Goal: Task Accomplishment & Management: Manage account settings

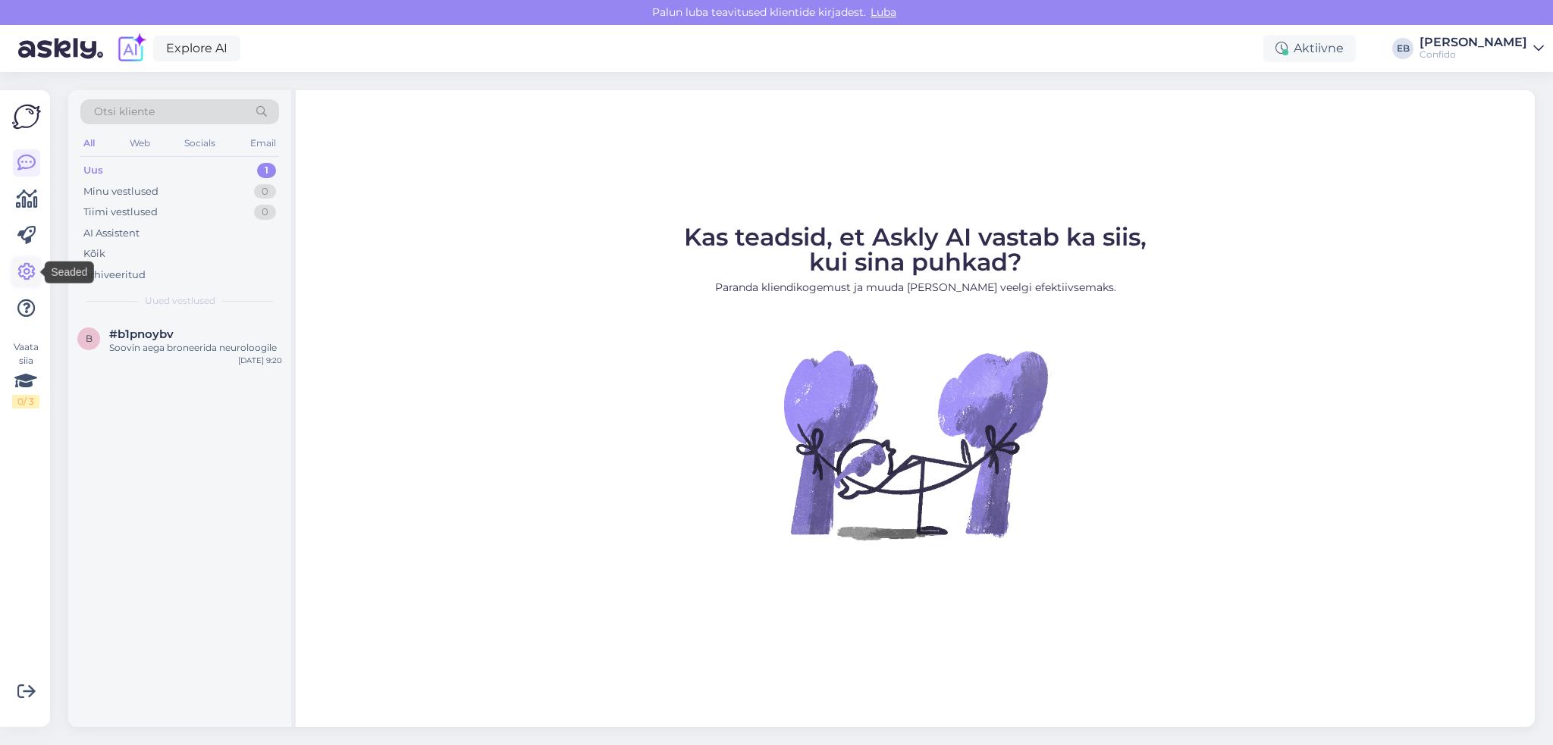
click at [23, 271] on icon at bounding box center [26, 272] width 18 height 18
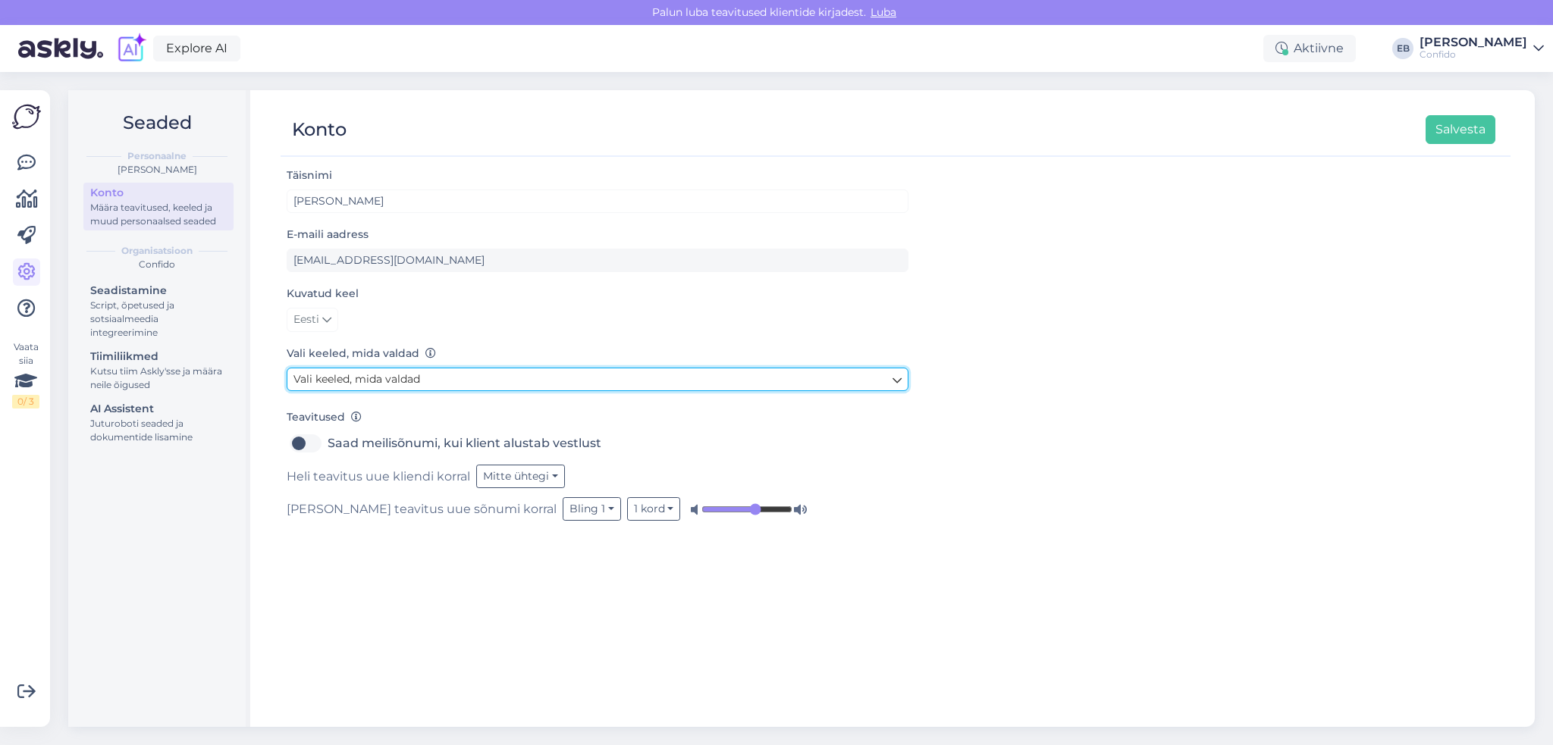
click at [451, 382] on link "Vali keeled, mida valdad" at bounding box center [598, 380] width 622 height 24
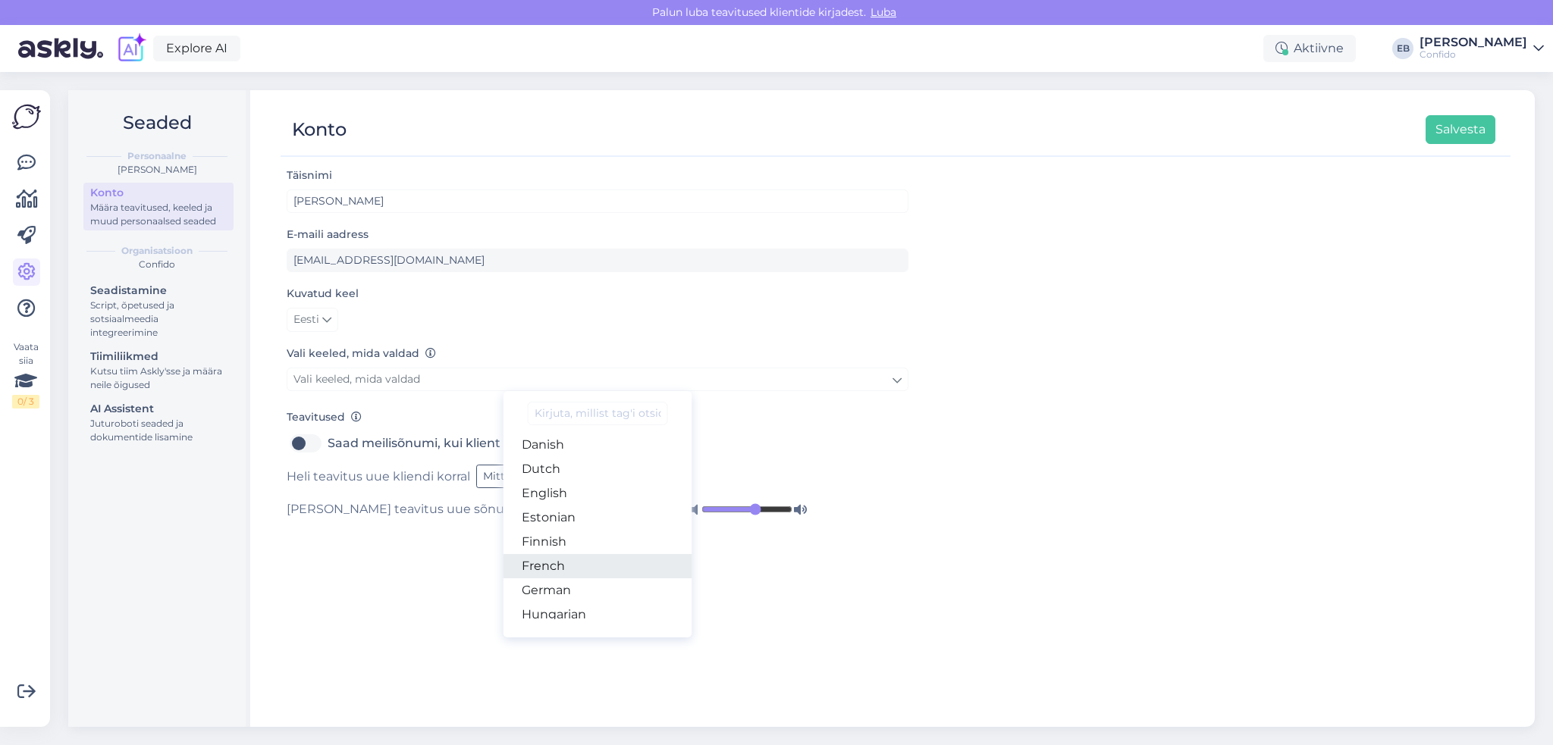
scroll to position [152, 0]
click at [578, 469] on link "English" at bounding box center [597, 466] width 189 height 24
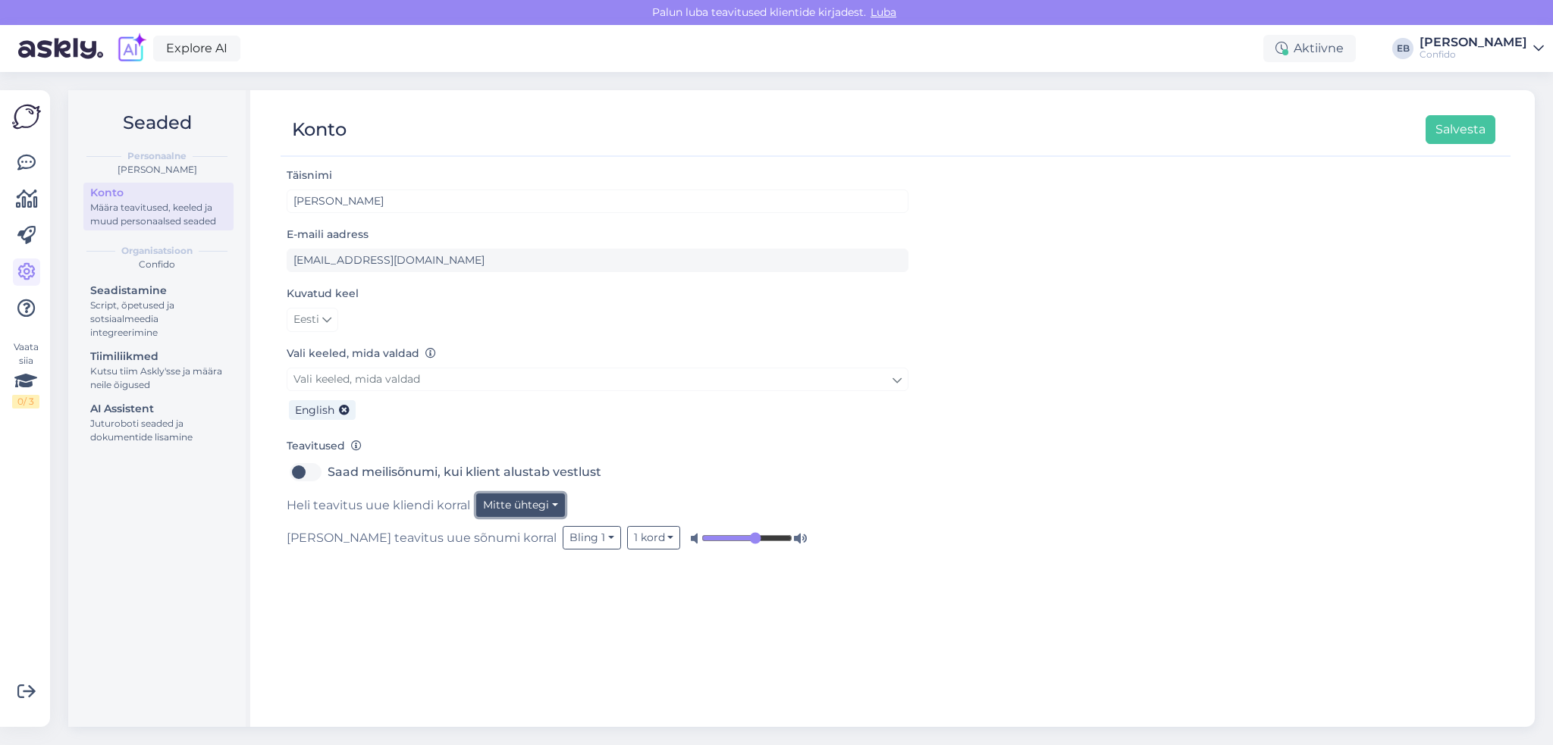
click at [555, 507] on button "Mitte ühtegi" at bounding box center [520, 506] width 89 height 24
click at [935, 554] on div "Täisnimi Ene Bauvald E-maili aadress ene.bauvald@confido.ee Kuvatud keel Eesti …" at bounding box center [896, 439] width 1230 height 547
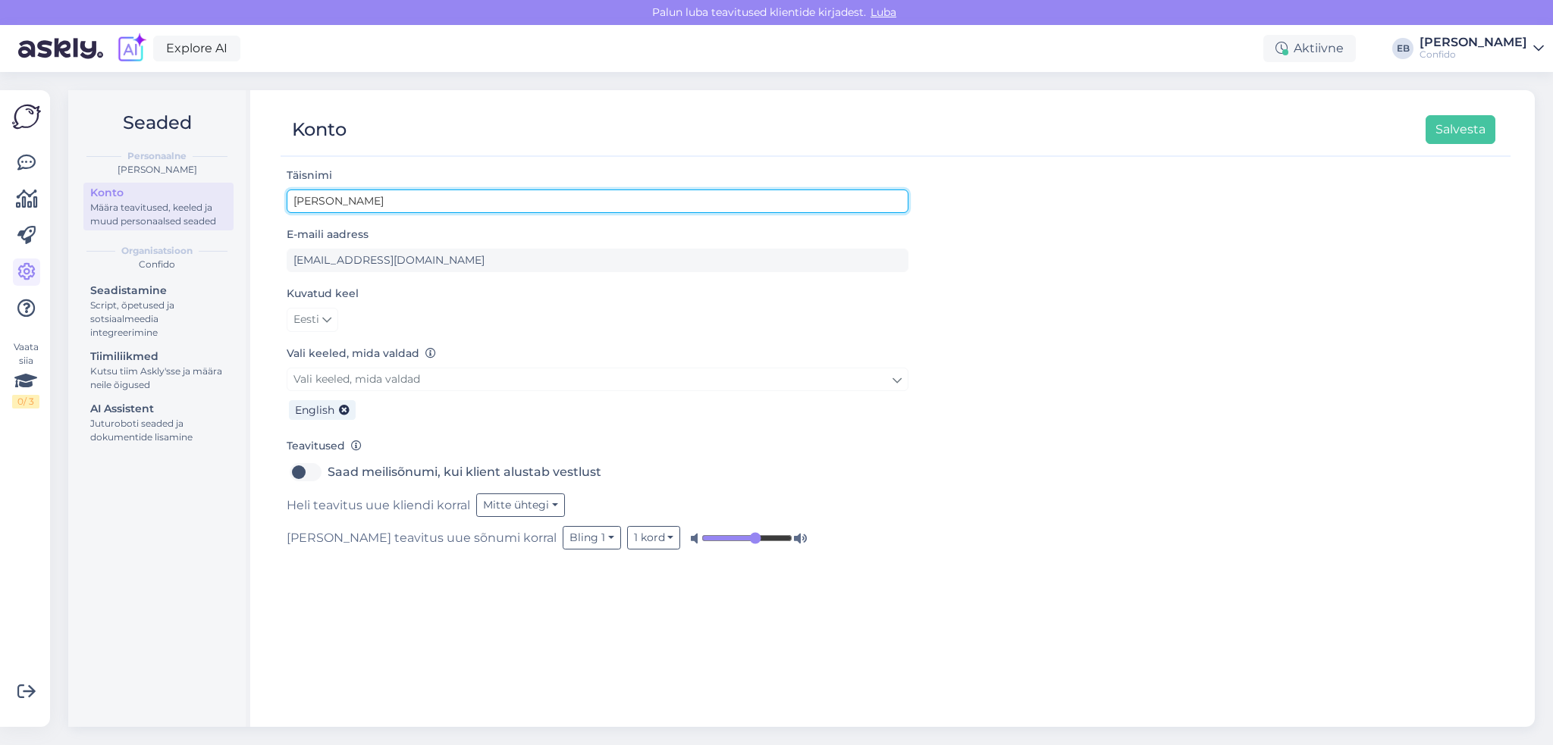
click at [399, 202] on input "[PERSON_NAME]" at bounding box center [598, 202] width 622 height 24
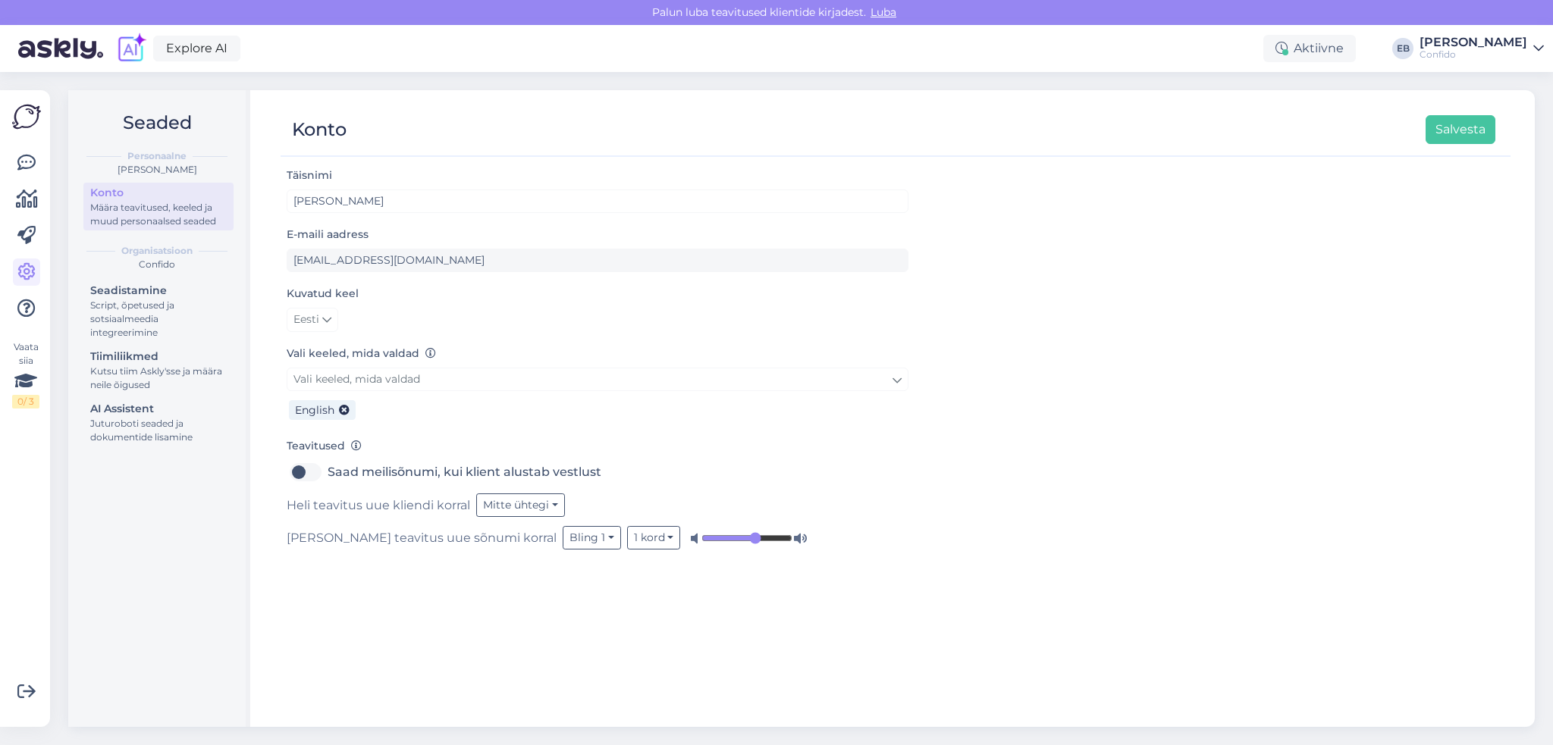
click at [1070, 269] on div "Täisnimi Ene Bauvald E-maili aadress ene.bauvald@confido.ee Kuvatud keel Eesti …" at bounding box center [896, 439] width 1230 height 547
click at [555, 502] on button "Mitte ühtegi" at bounding box center [520, 506] width 89 height 24
click at [501, 552] on link "Bling 1" at bounding box center [508, 561] width 113 height 24
click at [582, 505] on button "1 kord" at bounding box center [568, 506] width 54 height 24
click at [685, 415] on div "English" at bounding box center [598, 407] width 622 height 33
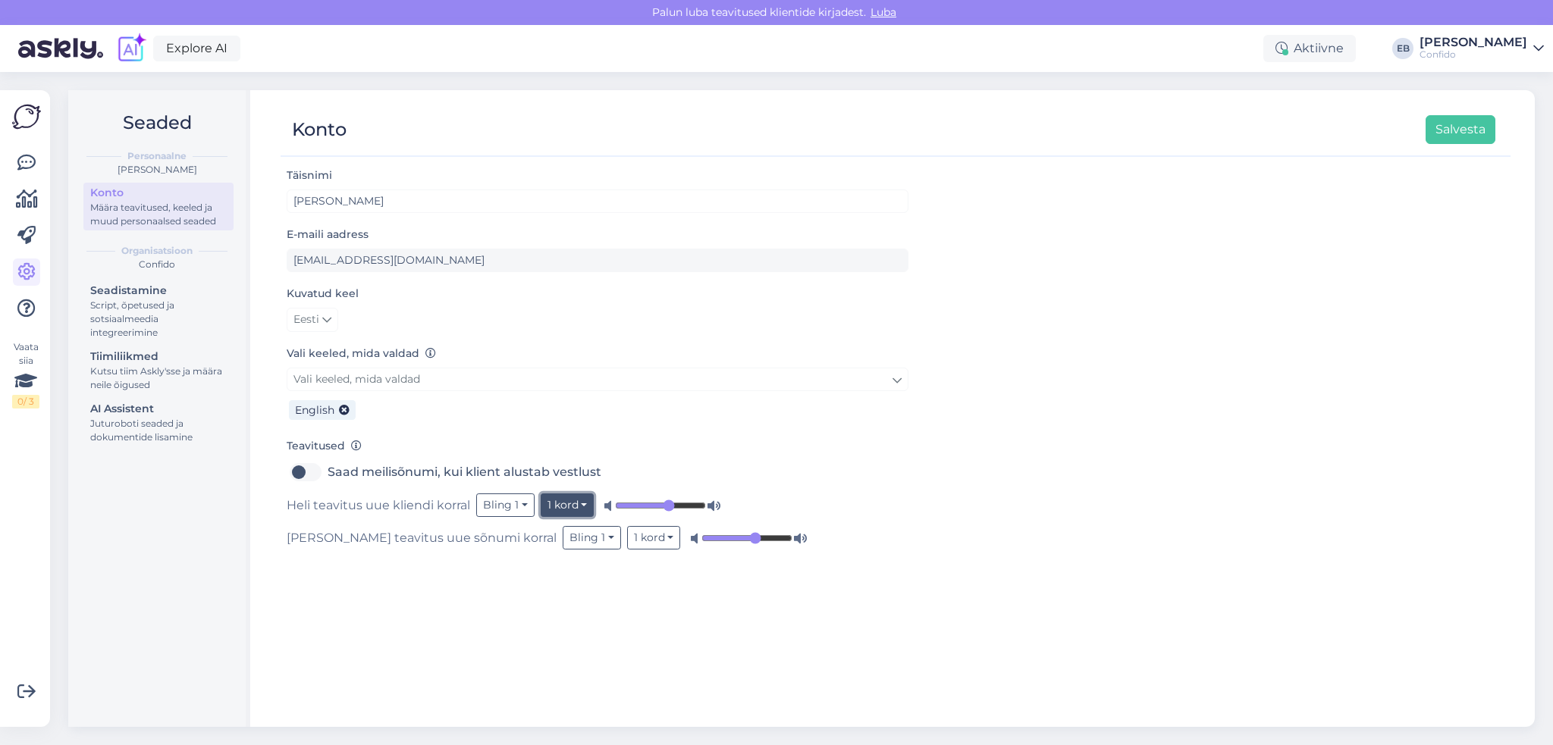
click at [584, 503] on button "1 kord" at bounding box center [568, 506] width 54 height 24
click at [697, 652] on div "Täisnimi Ene Bauvald E-maili aadress ene.bauvald@confido.ee Kuvatud keel Eesti …" at bounding box center [896, 439] width 1230 height 547
click at [581, 503] on button "1 kord" at bounding box center [568, 506] width 54 height 24
click at [543, 607] on link "Kuni avamiseni" at bounding box center [529, 609] width 129 height 24
click at [627, 536] on button "1 kord" at bounding box center [654, 538] width 54 height 24
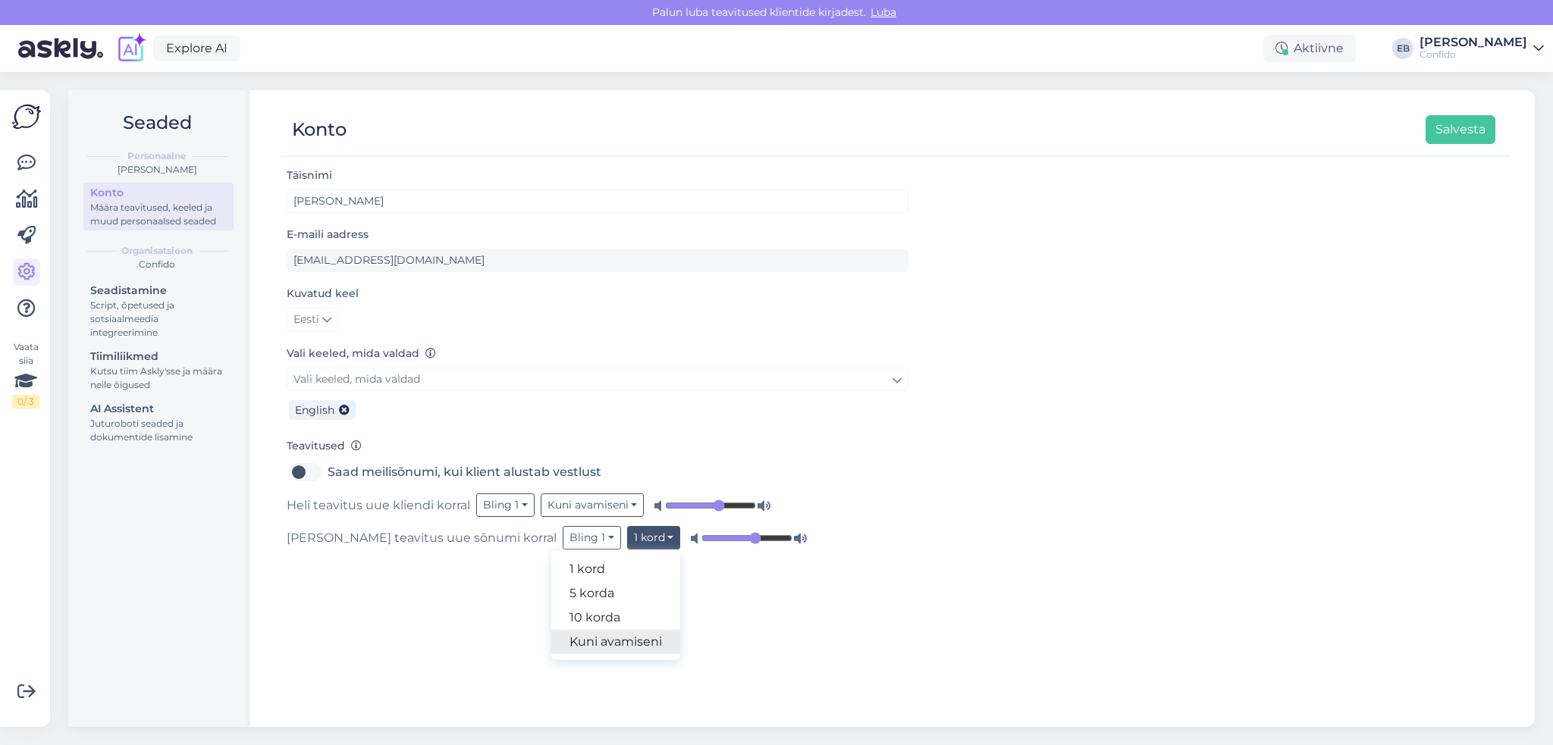
click at [551, 644] on link "Kuni avamiseni" at bounding box center [615, 642] width 129 height 24
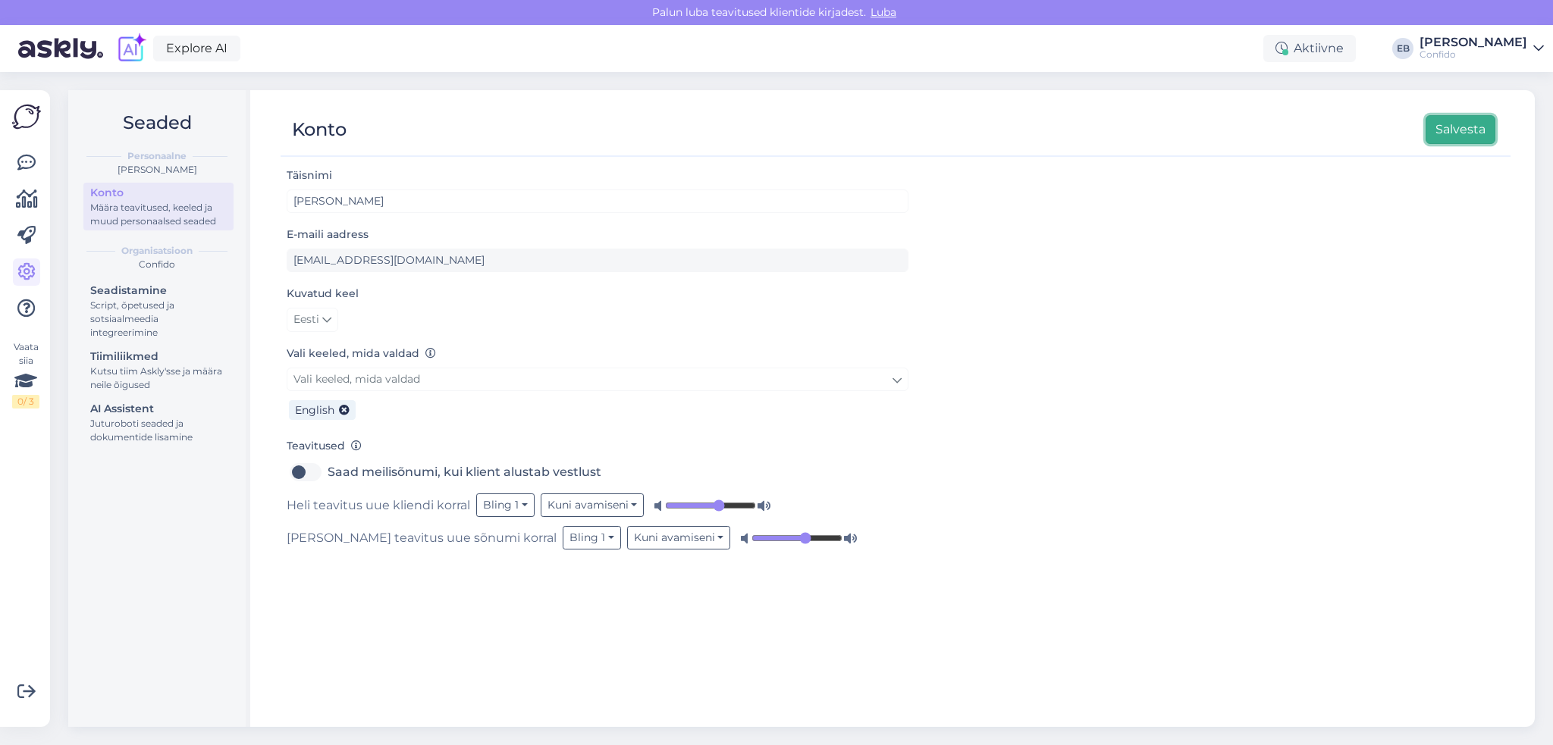
click at [1435, 136] on button "Salvesta" at bounding box center [1460, 129] width 70 height 29
drag, startPoint x: 200, startPoint y: 621, endPoint x: 206, endPoint y: 629, distance: 10.3
click at [200, 621] on div "Seaded Personaalne Ene Bauvald Konto Määra teavitused, keeled ja muud personaal…" at bounding box center [159, 408] width 182 height 637
click at [885, 12] on span "Luba" at bounding box center [883, 12] width 35 height 14
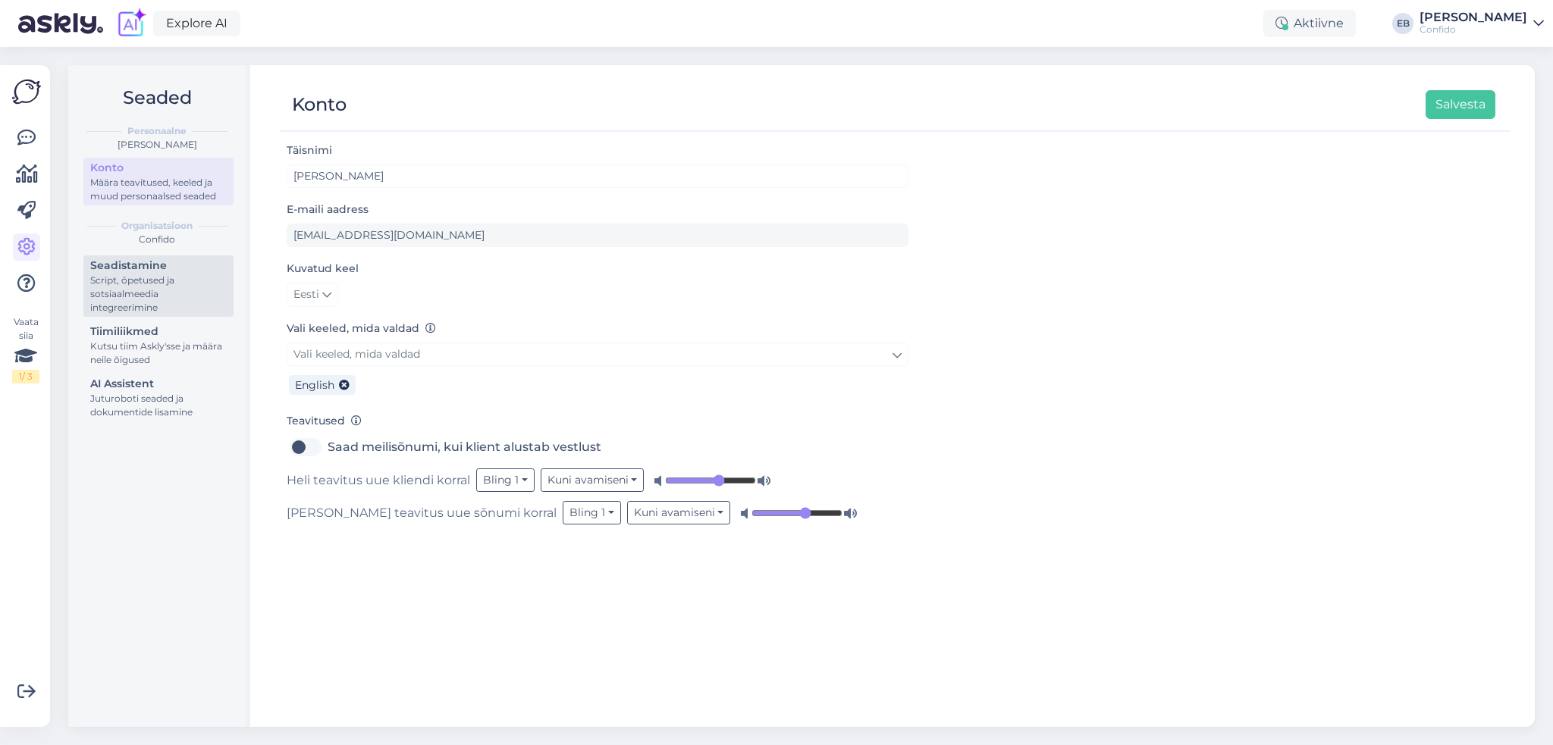
click at [144, 293] on div "Script, õpetused ja sotsiaalmeedia integreerimine" at bounding box center [158, 294] width 136 height 41
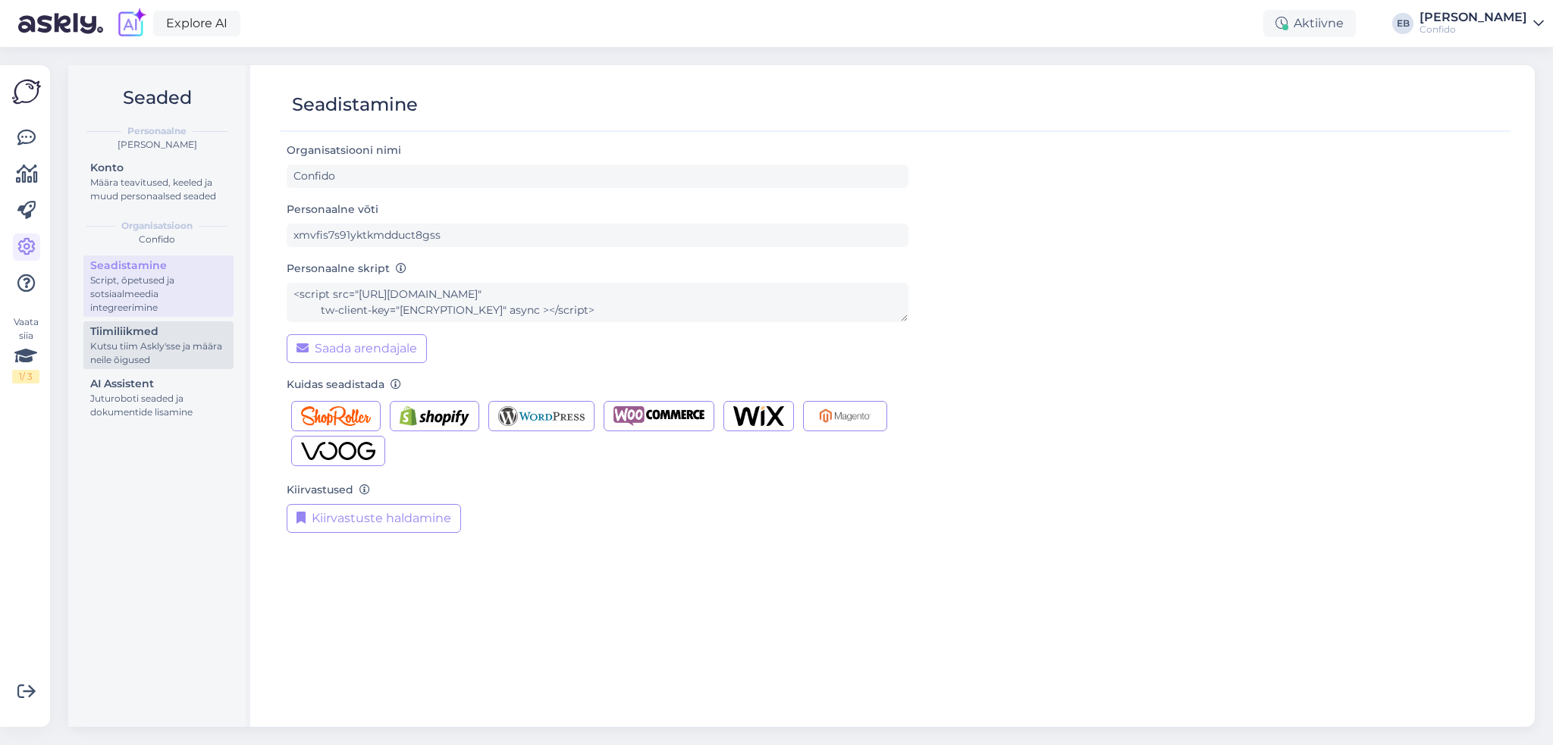
click at [155, 335] on div "Tiimiliikmed" at bounding box center [158, 332] width 136 height 16
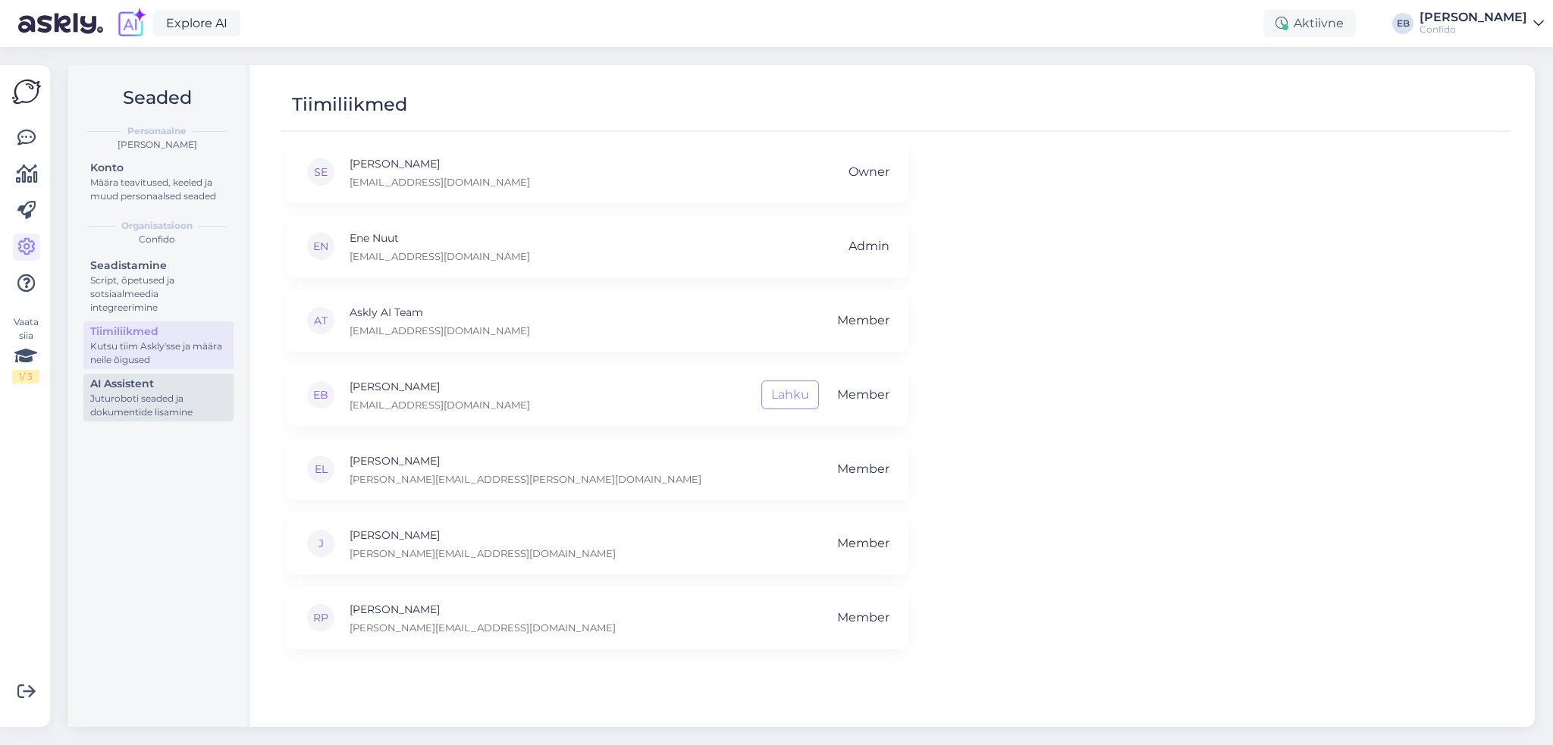
click at [107, 387] on div "AI Assistent" at bounding box center [158, 384] width 136 height 16
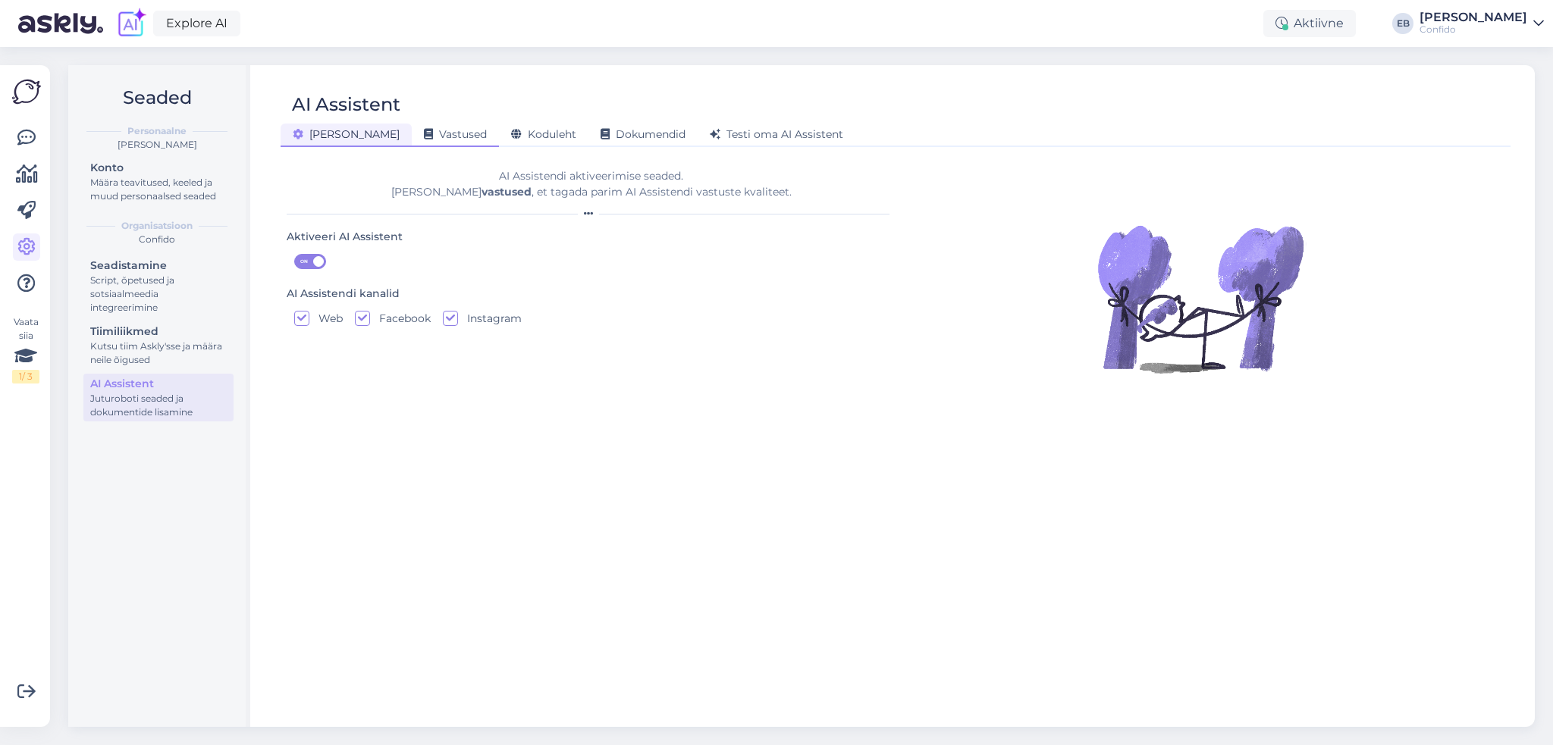
click at [412, 124] on div "Vastused" at bounding box center [455, 136] width 87 height 24
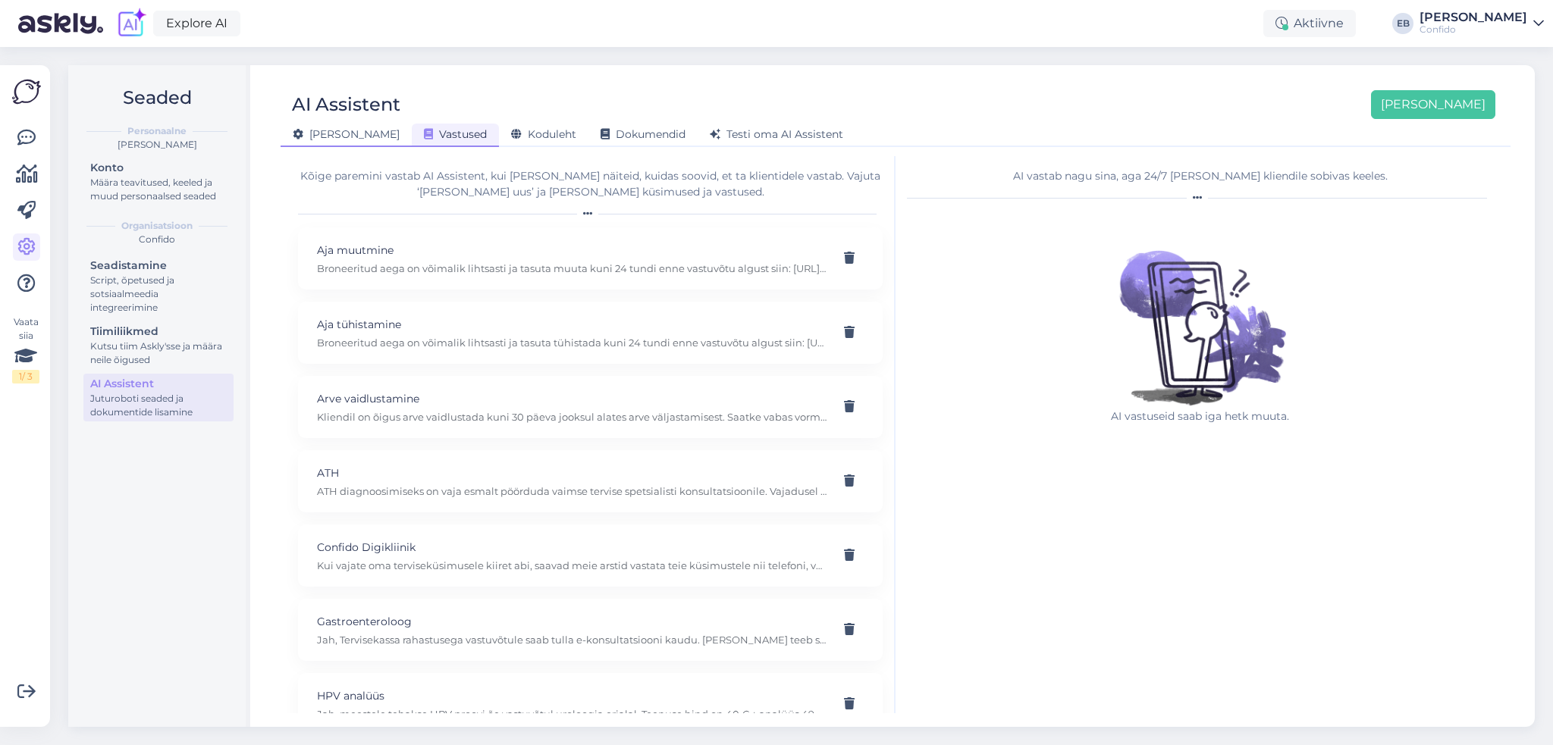
click at [327, 137] on span "[PERSON_NAME]" at bounding box center [346, 134] width 107 height 14
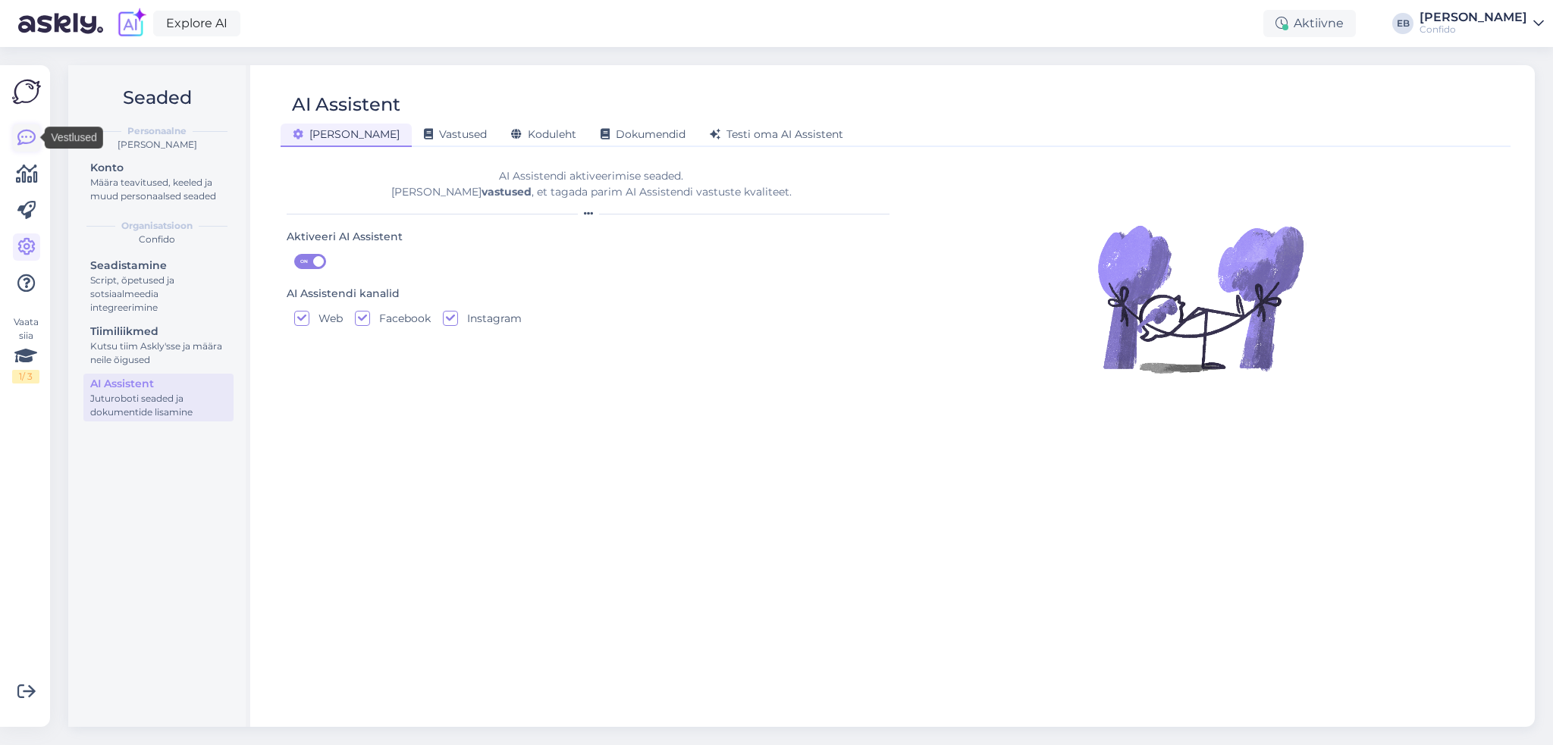
click at [24, 138] on icon at bounding box center [26, 138] width 18 height 18
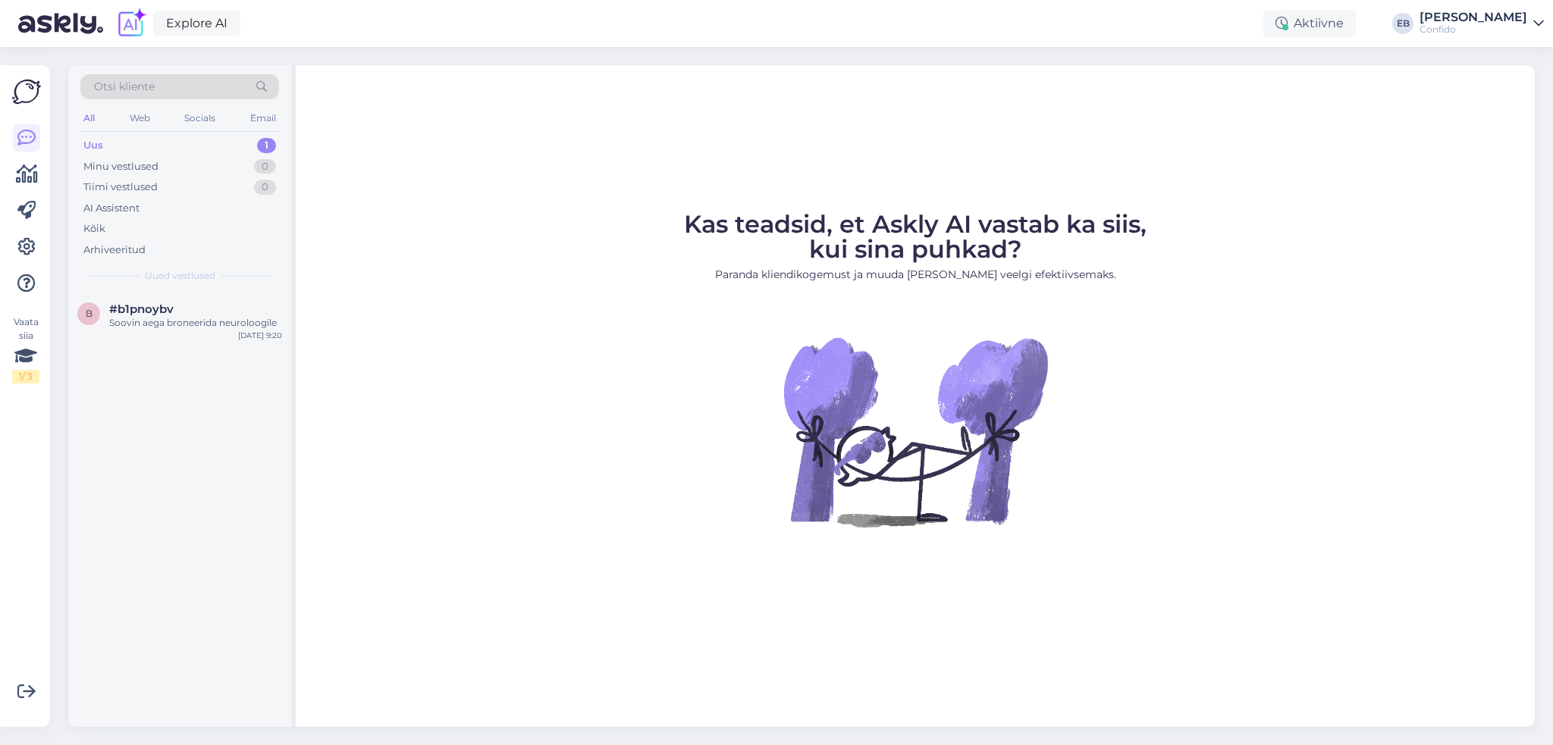
click at [92, 151] on div "Uus" at bounding box center [93, 145] width 20 height 15
click at [95, 146] on div "Uus" at bounding box center [93, 145] width 20 height 15
click at [269, 142] on div "1" at bounding box center [266, 145] width 19 height 15
click at [206, 325] on div "Soovin aega broneerida neuroloogile" at bounding box center [195, 323] width 173 height 14
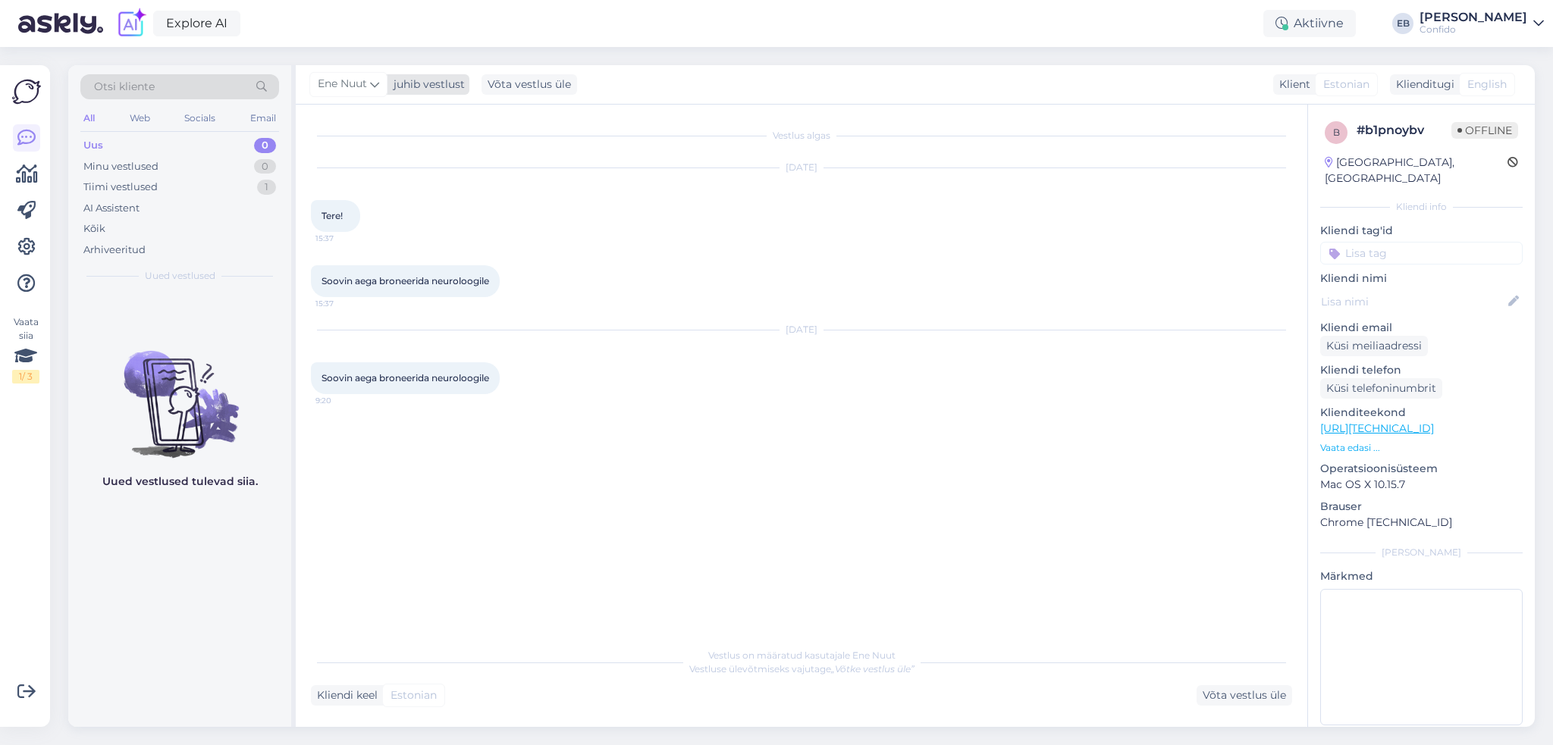
click at [378, 85] on icon at bounding box center [374, 84] width 9 height 17
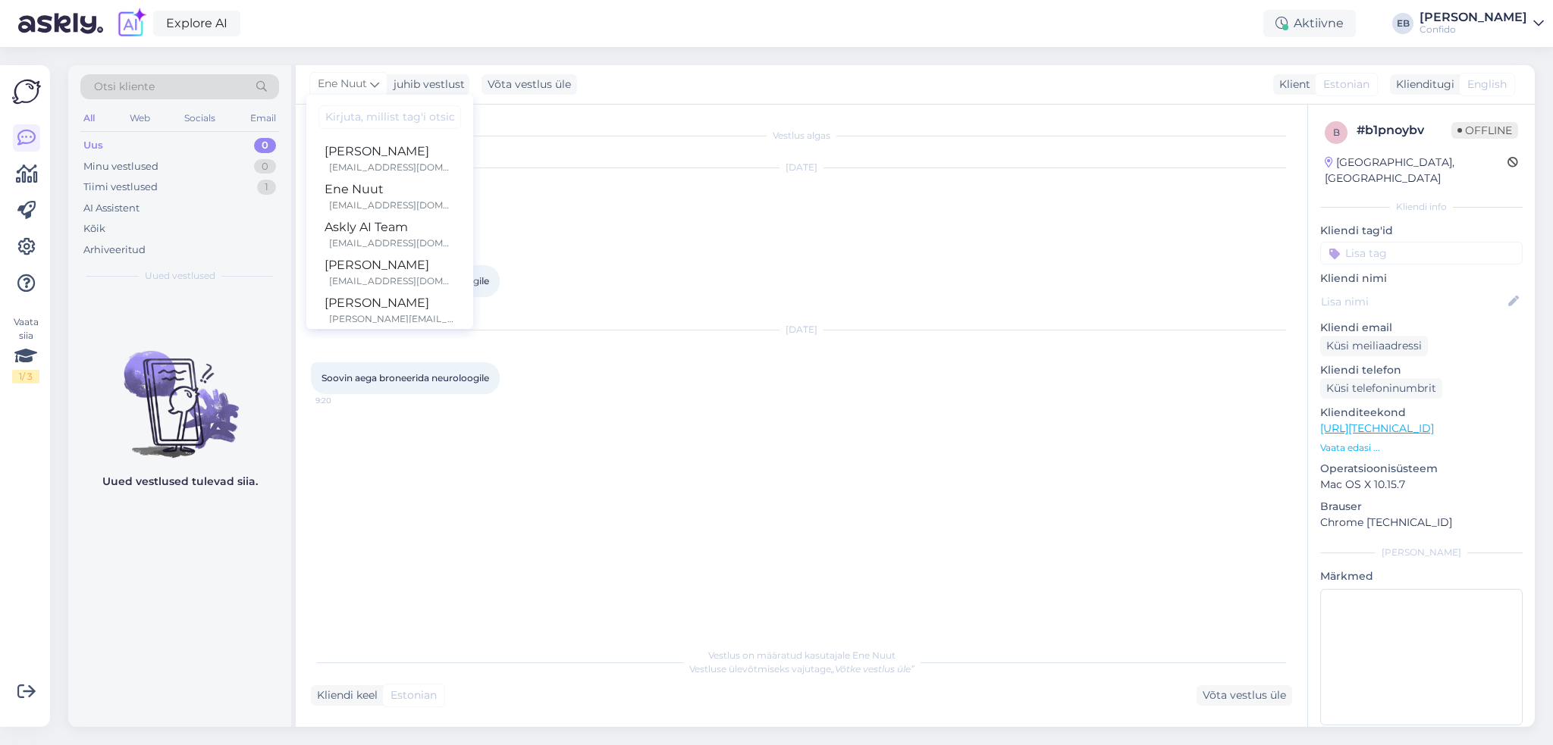
click at [641, 86] on div "Ene Nuut juhib vestlust [PERSON_NAME] [PERSON_NAME][EMAIL_ADDRESS][DOMAIN_NAME]…" at bounding box center [915, 84] width 1239 height 39
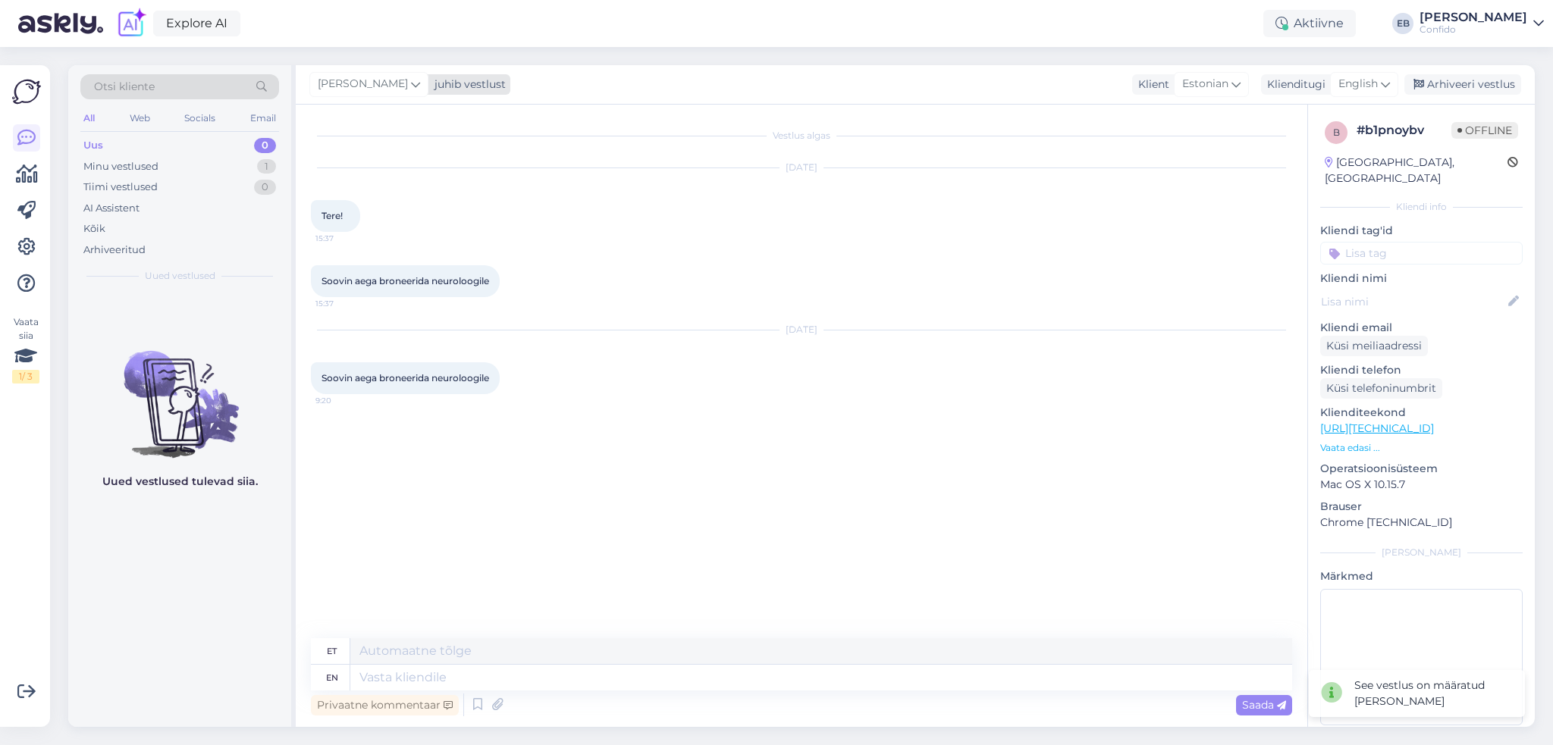
click at [411, 86] on icon at bounding box center [415, 84] width 9 height 17
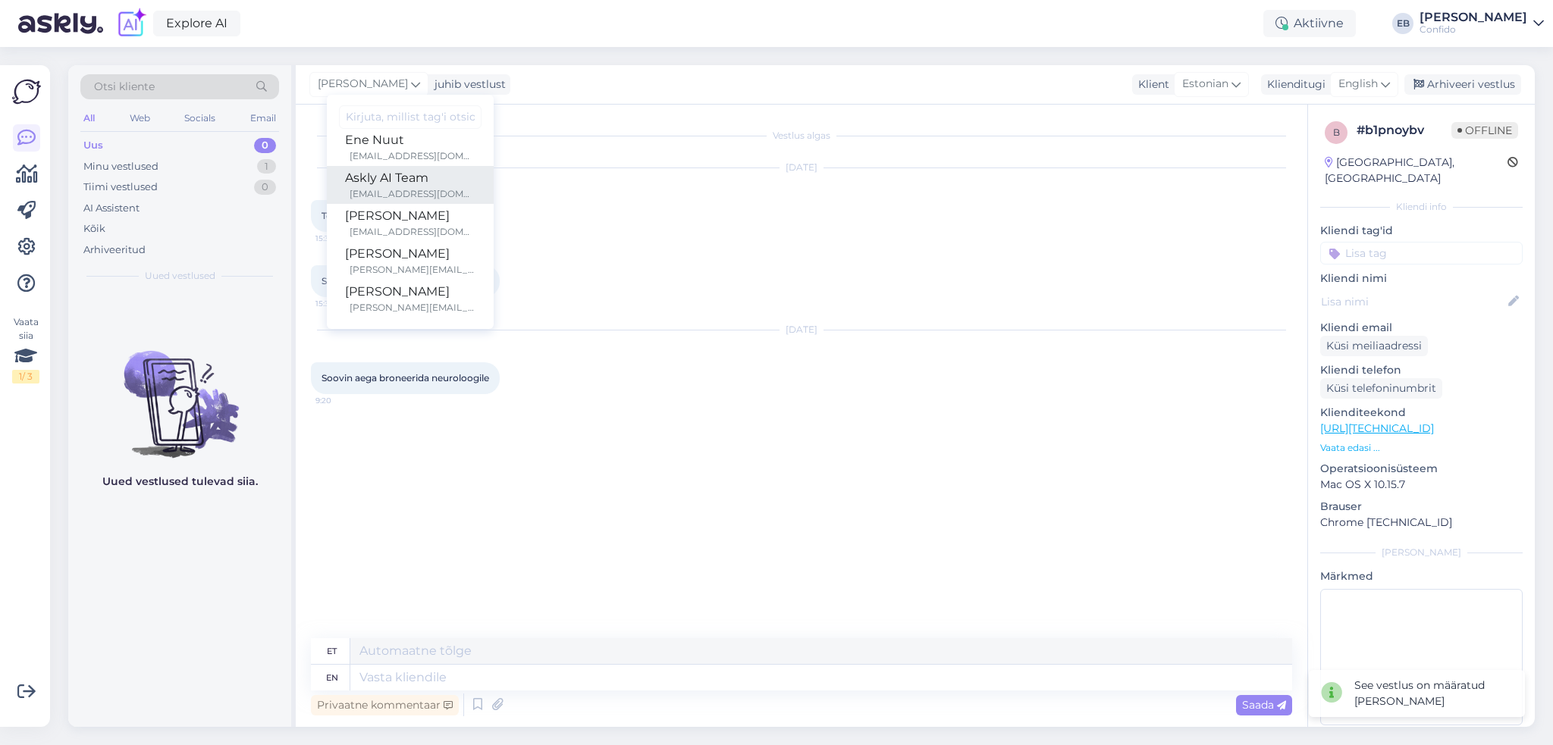
scroll to position [76, 0]
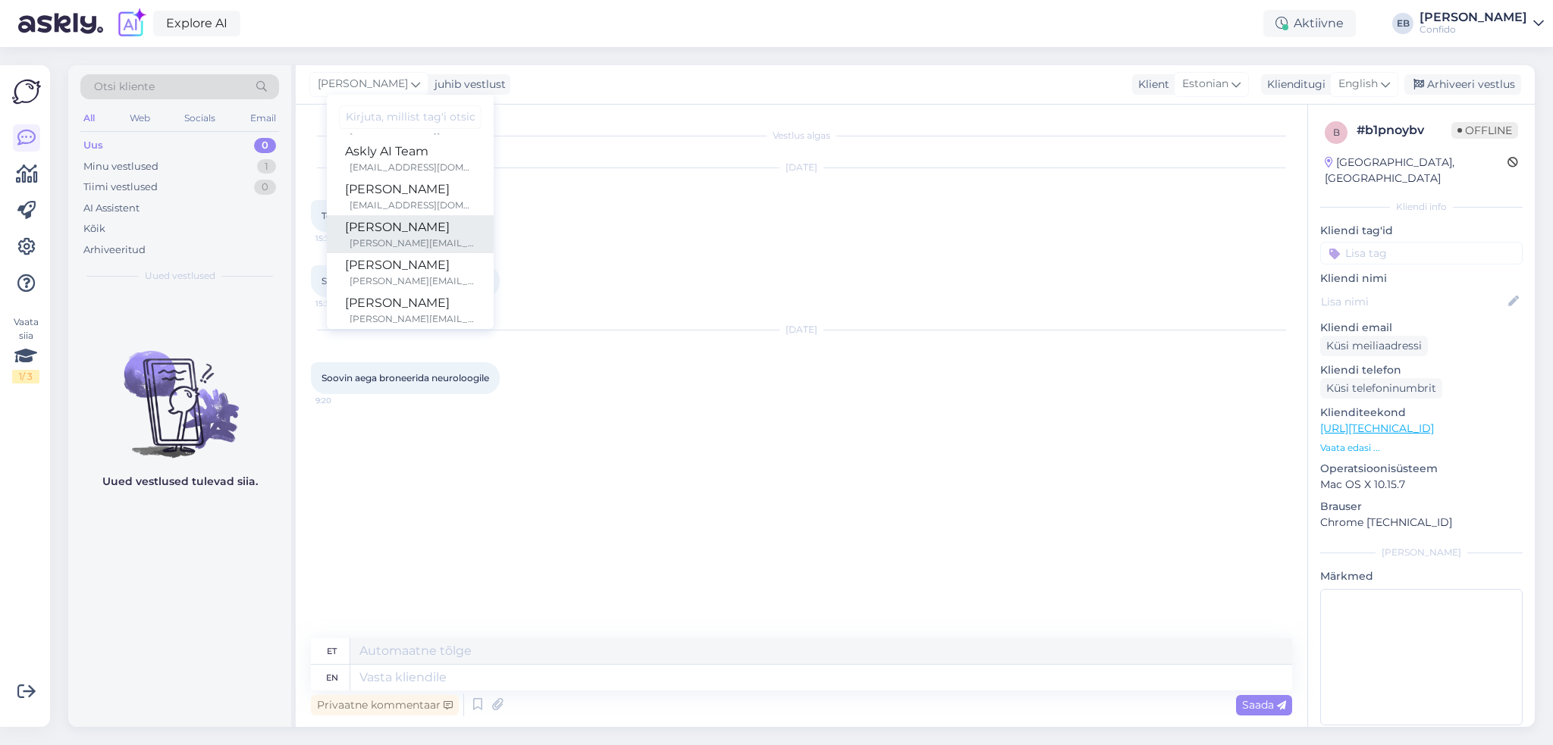
click at [387, 230] on div "[PERSON_NAME]" at bounding box center [410, 227] width 130 height 18
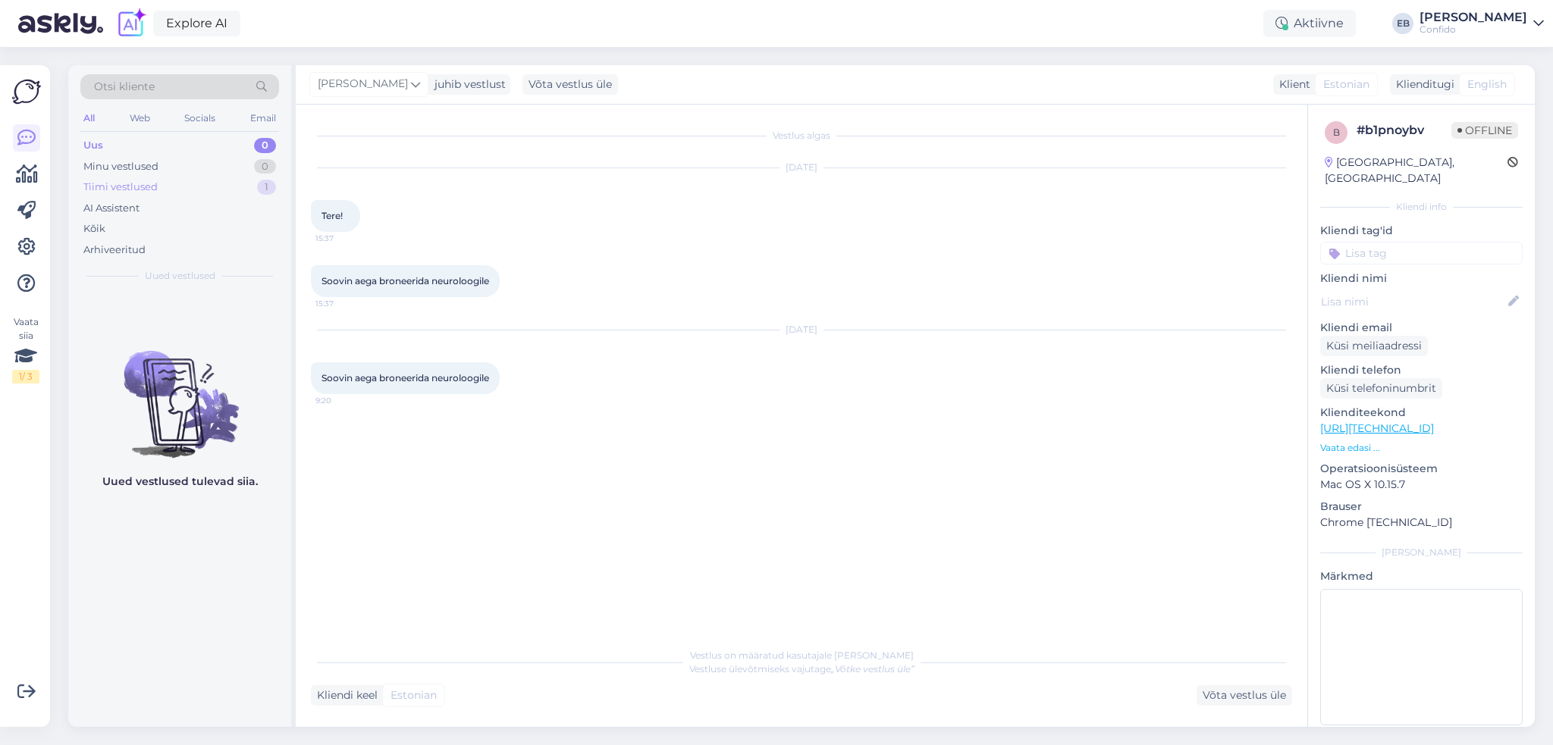
click at [108, 190] on div "Tiimi vestlused" at bounding box center [120, 187] width 74 height 15
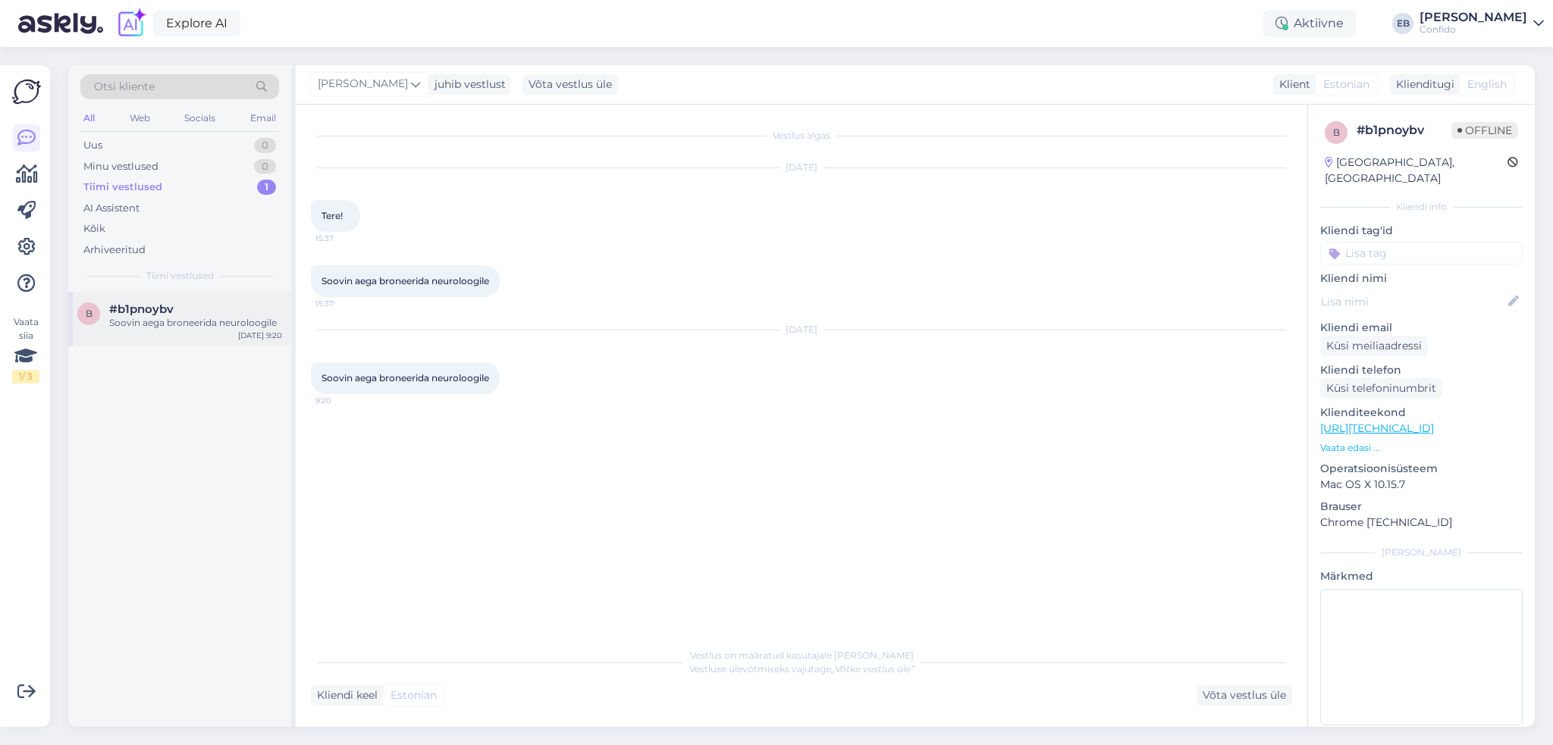
click at [163, 310] on span "#b1pnoybv" at bounding box center [141, 309] width 64 height 14
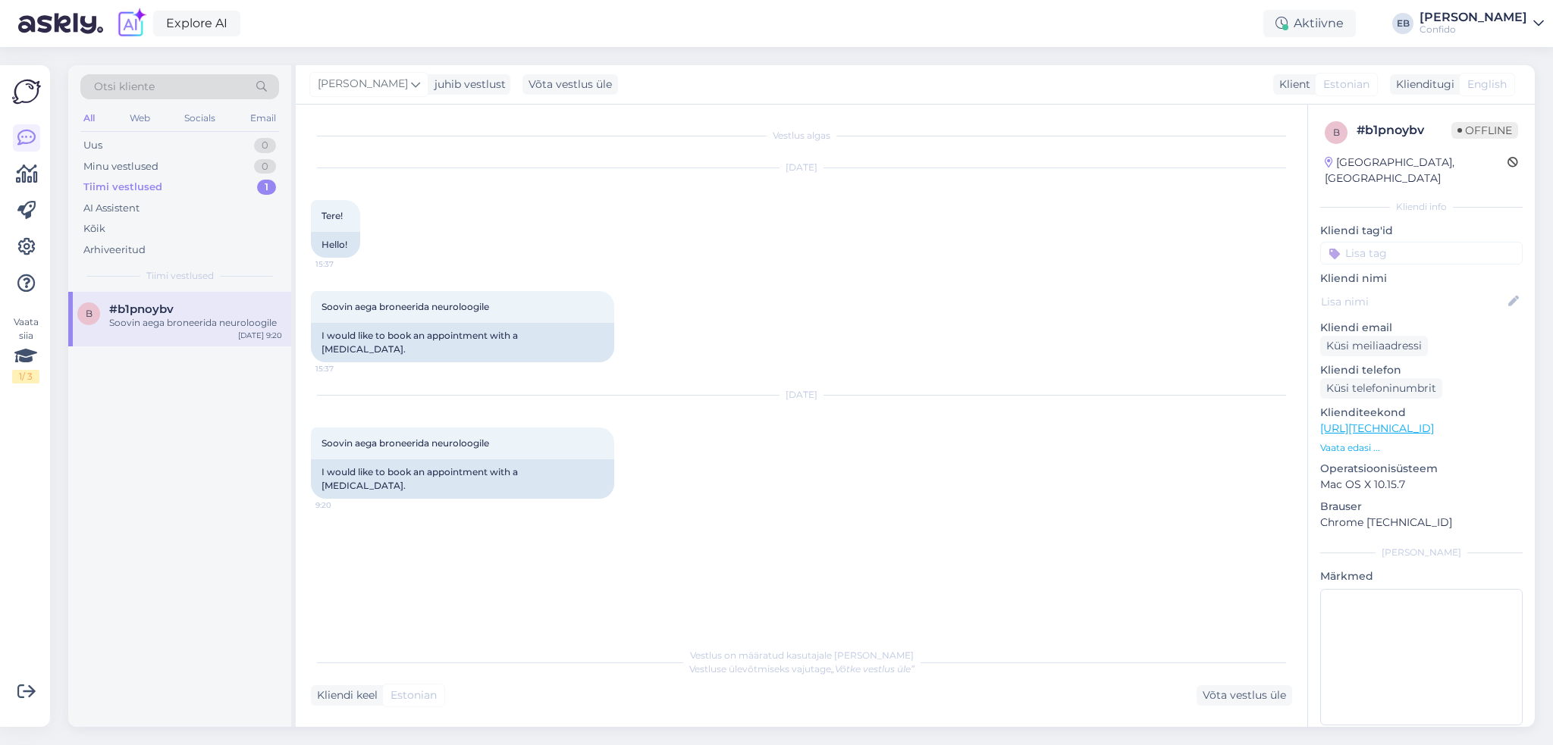
click at [1343, 242] on input at bounding box center [1421, 253] width 202 height 23
click at [1308, 202] on div "b # b1pnoybv Offline [GEOGRAPHIC_DATA], [GEOGRAPHIC_DATA] Kliendi info Kliendi …" at bounding box center [1421, 427] width 227 height 644
click at [1344, 441] on p "Vaata edasi ..." at bounding box center [1421, 448] width 202 height 14
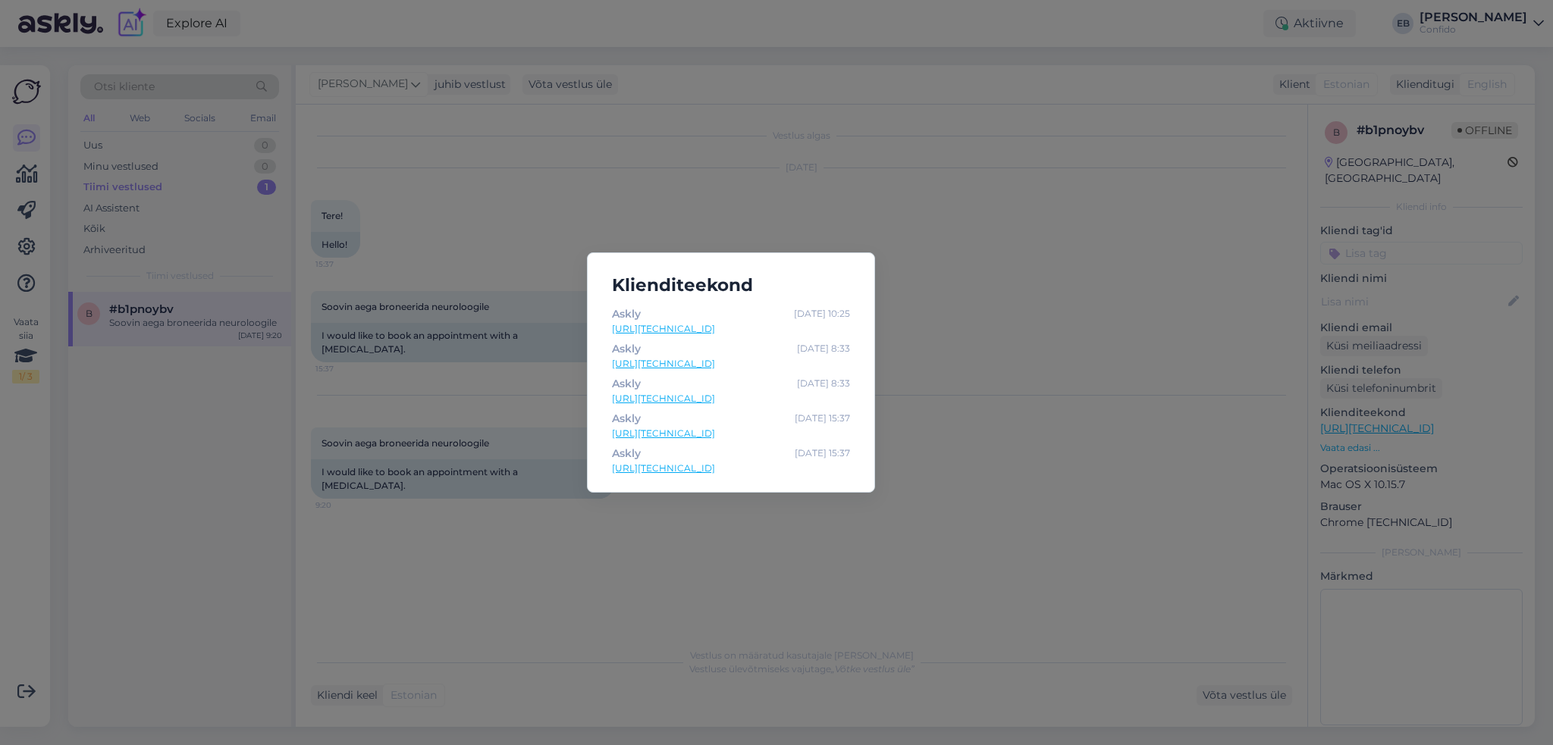
click at [929, 257] on div "Klienditeekond Askly [DATE] 10:25 [URL][TECHNICAL_ID] Askly [DATE] 8:33 [URL][T…" at bounding box center [776, 372] width 1553 height 745
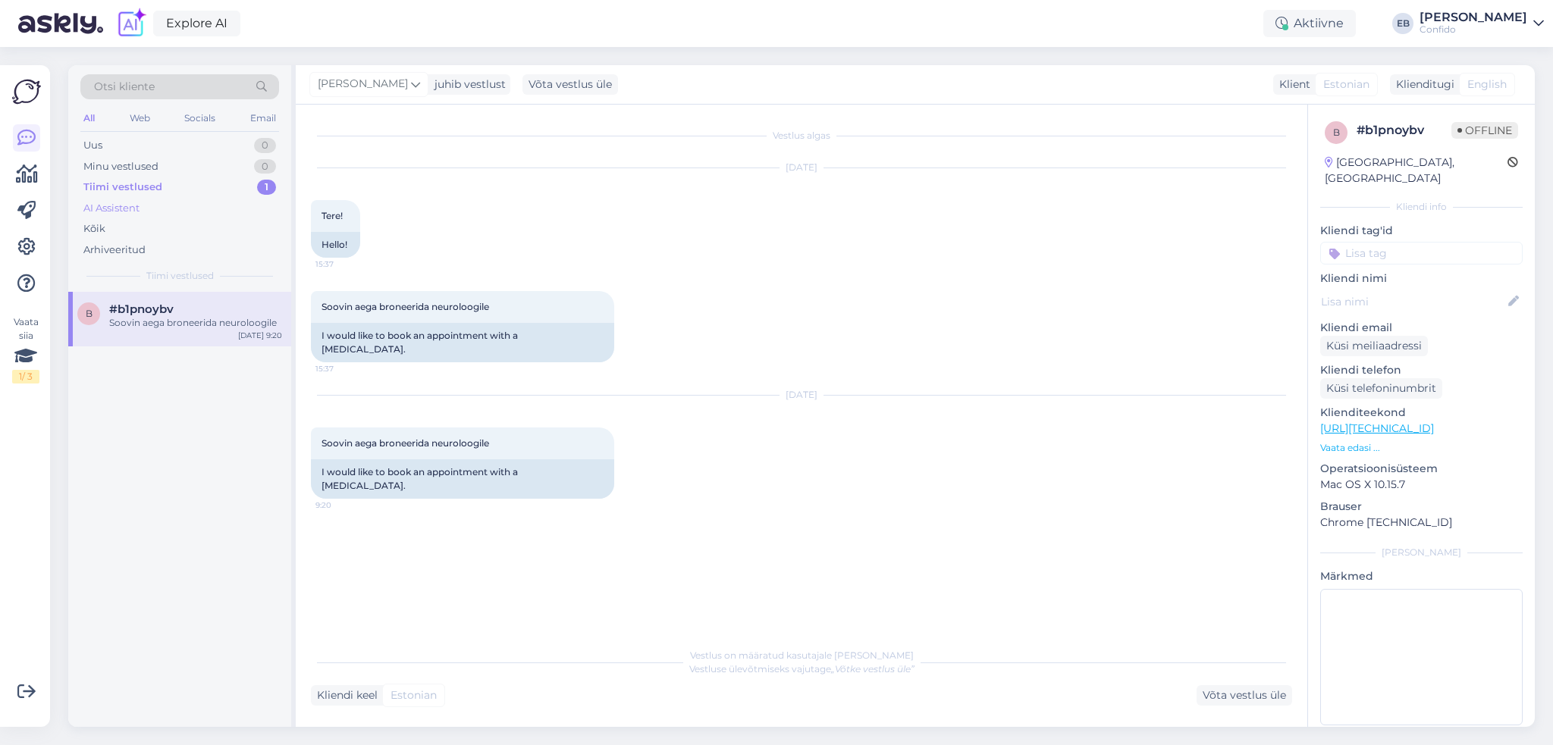
click at [130, 208] on div "AI Assistent" at bounding box center [111, 208] width 56 height 15
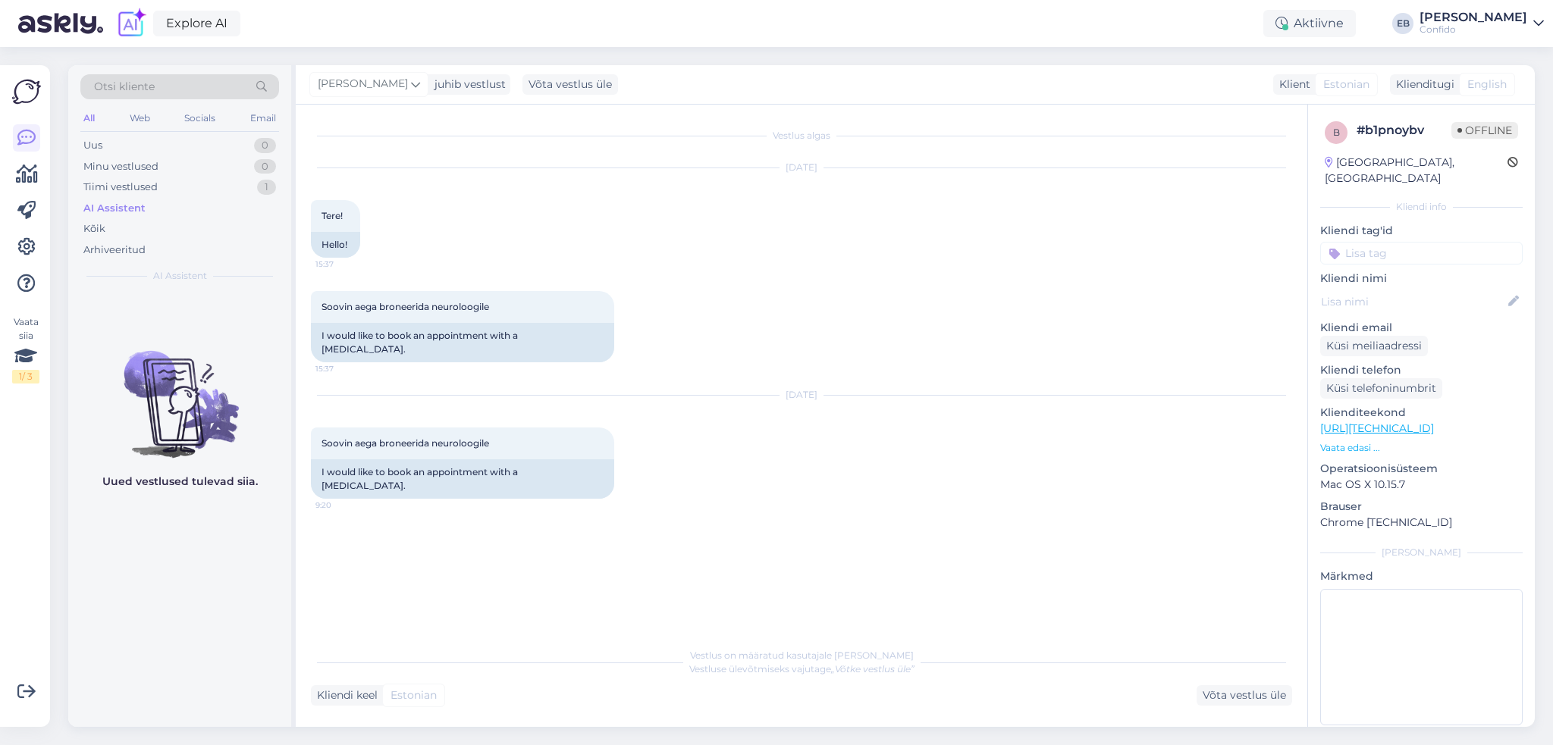
click at [167, 594] on div "Uued vestlused tulevad siia." at bounding box center [179, 509] width 223 height 435
click at [31, 241] on icon at bounding box center [26, 247] width 18 height 18
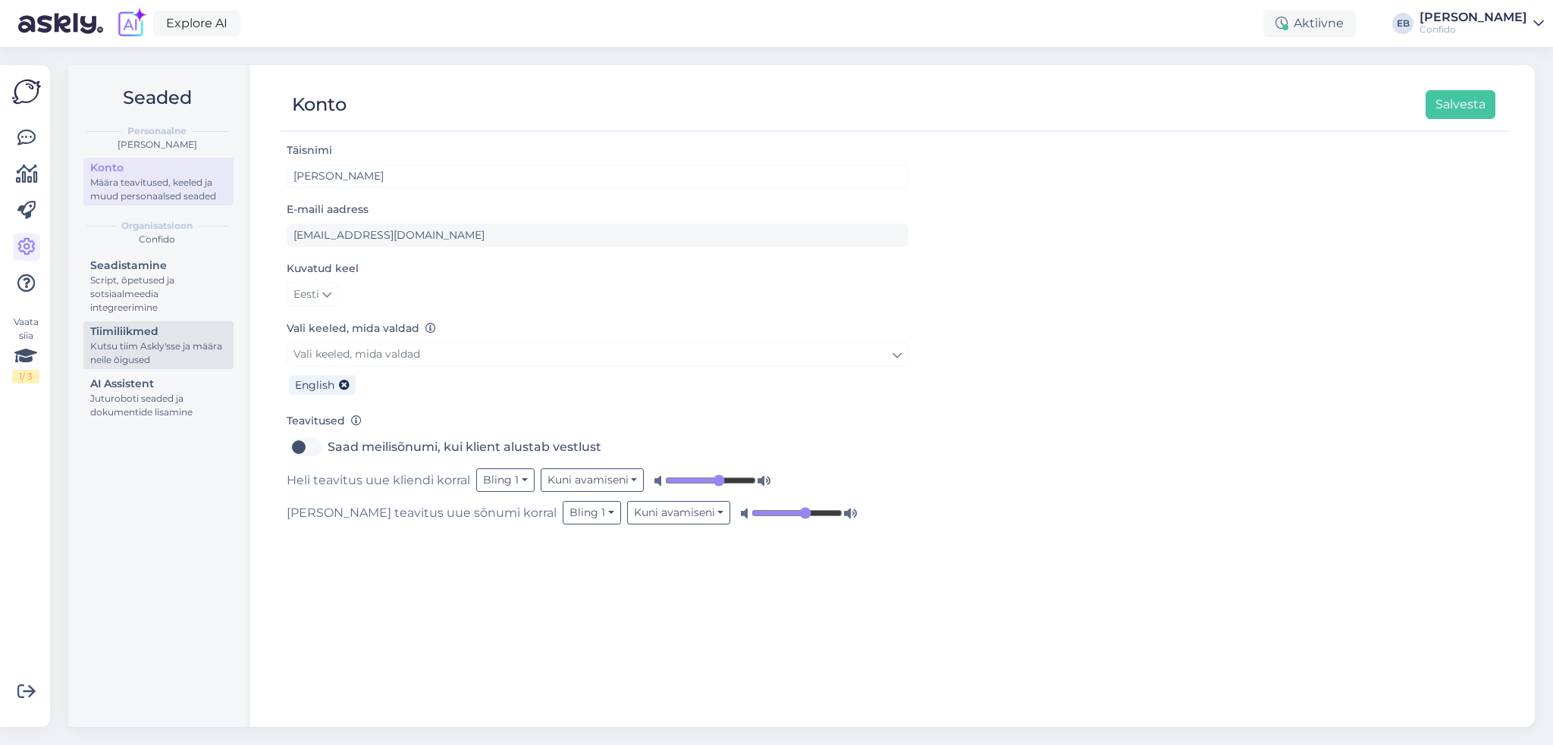
click at [132, 348] on div "Kutsu tiim Askly'sse ja määra neile õigused" at bounding box center [158, 353] width 136 height 27
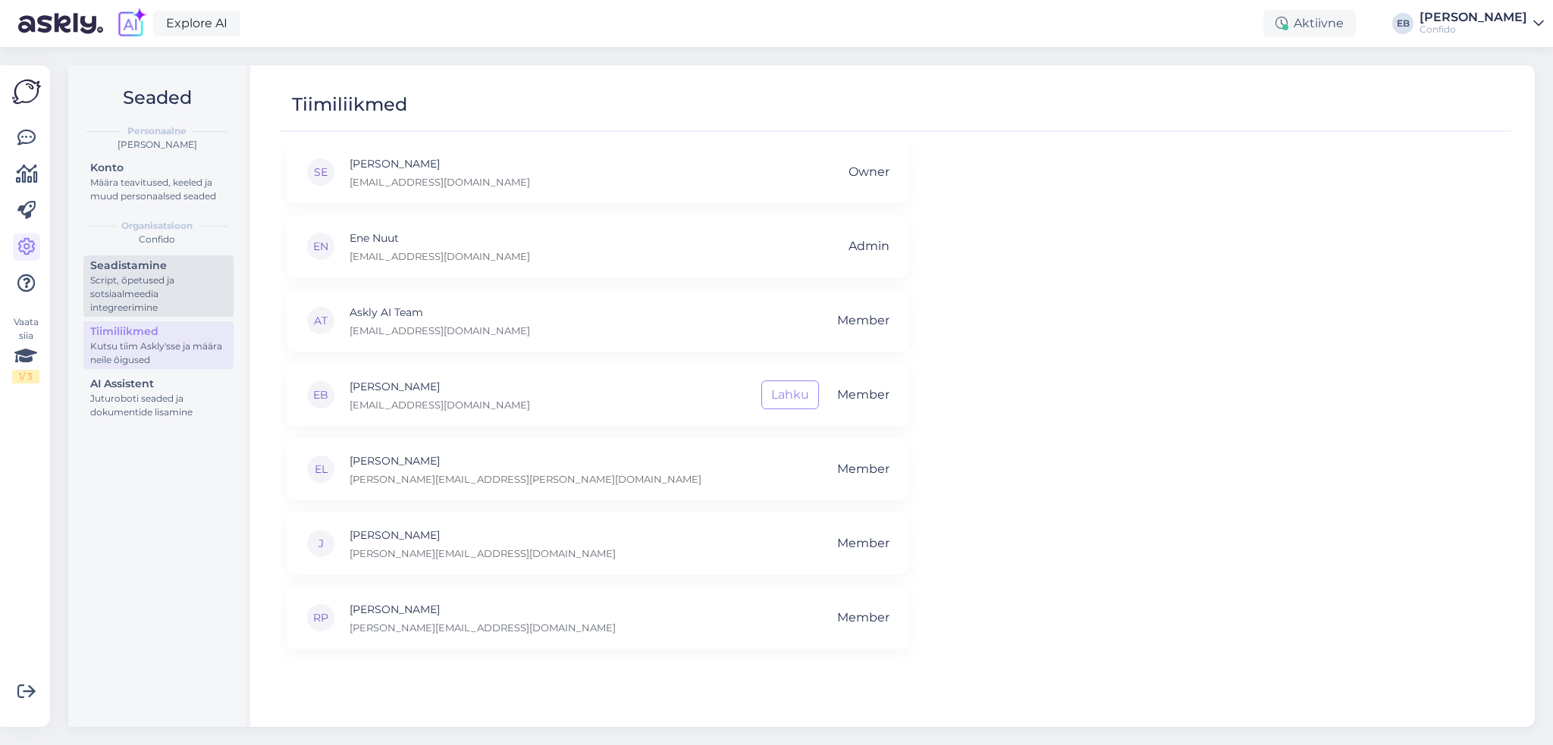
click at [144, 277] on div "Script, õpetused ja sotsiaalmeedia integreerimine" at bounding box center [158, 294] width 136 height 41
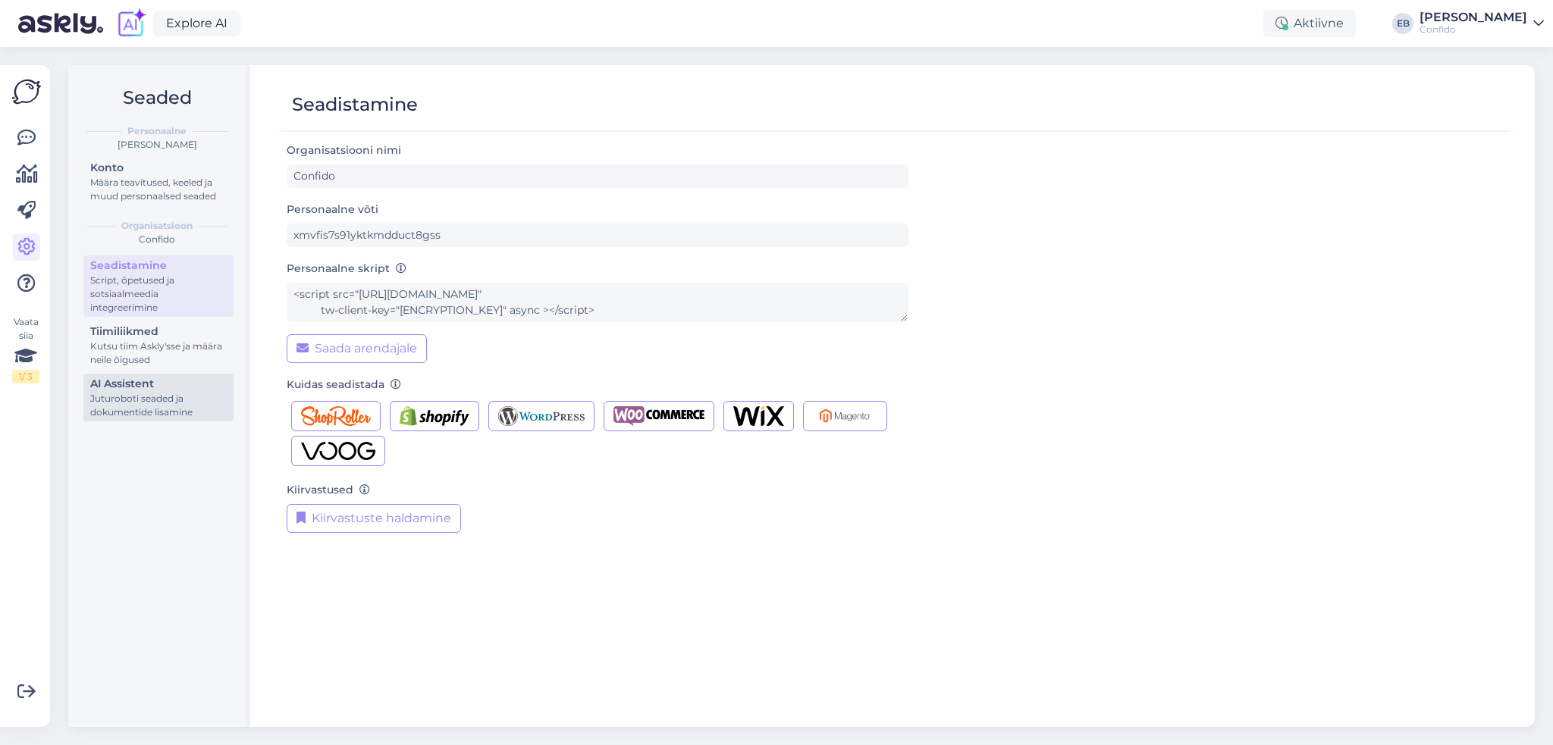
click at [161, 403] on div "Juturoboti seaded ja dokumentide lisamine" at bounding box center [158, 405] width 136 height 27
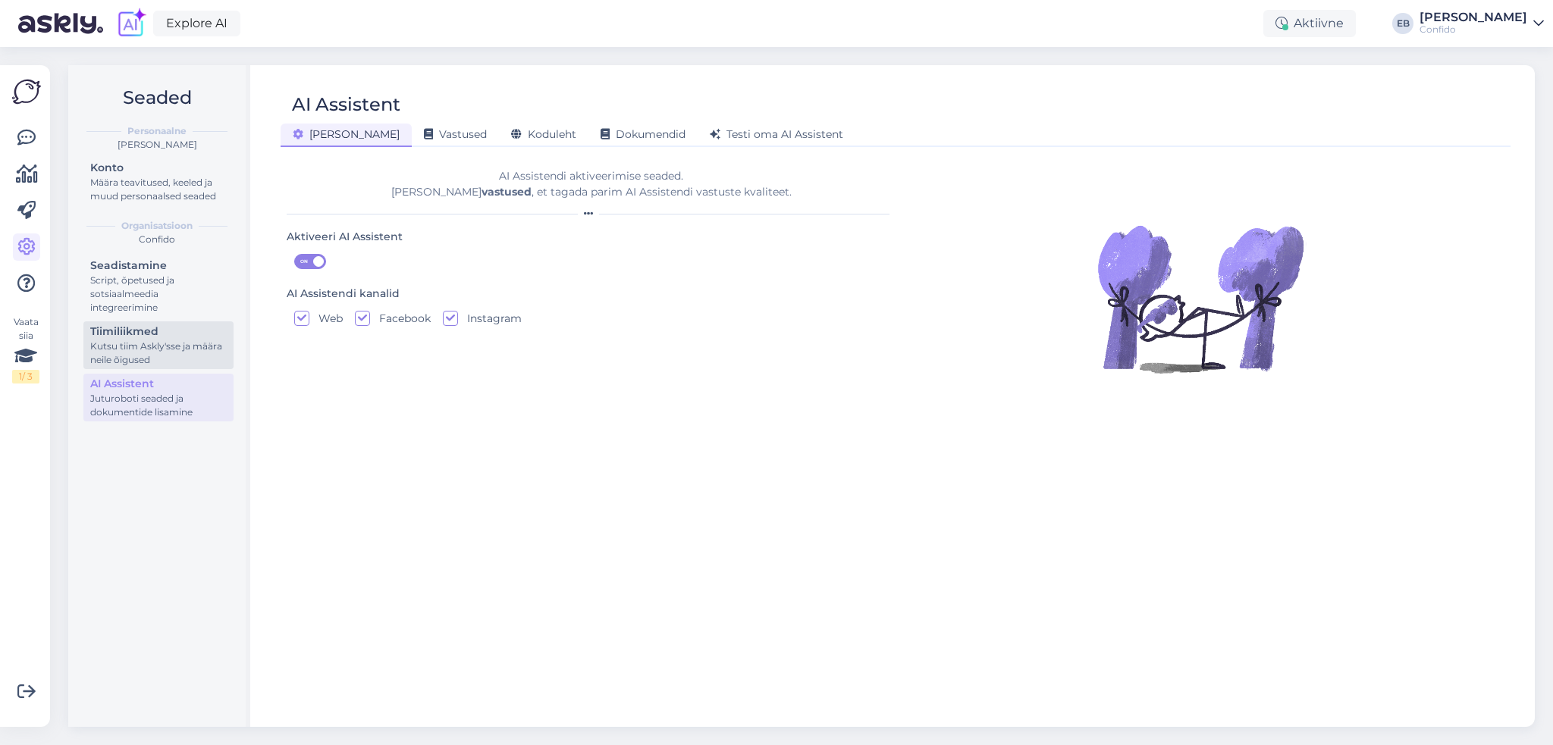
click at [144, 346] on div "Kutsu tiim Askly'sse ja määra neile õigused" at bounding box center [158, 353] width 136 height 27
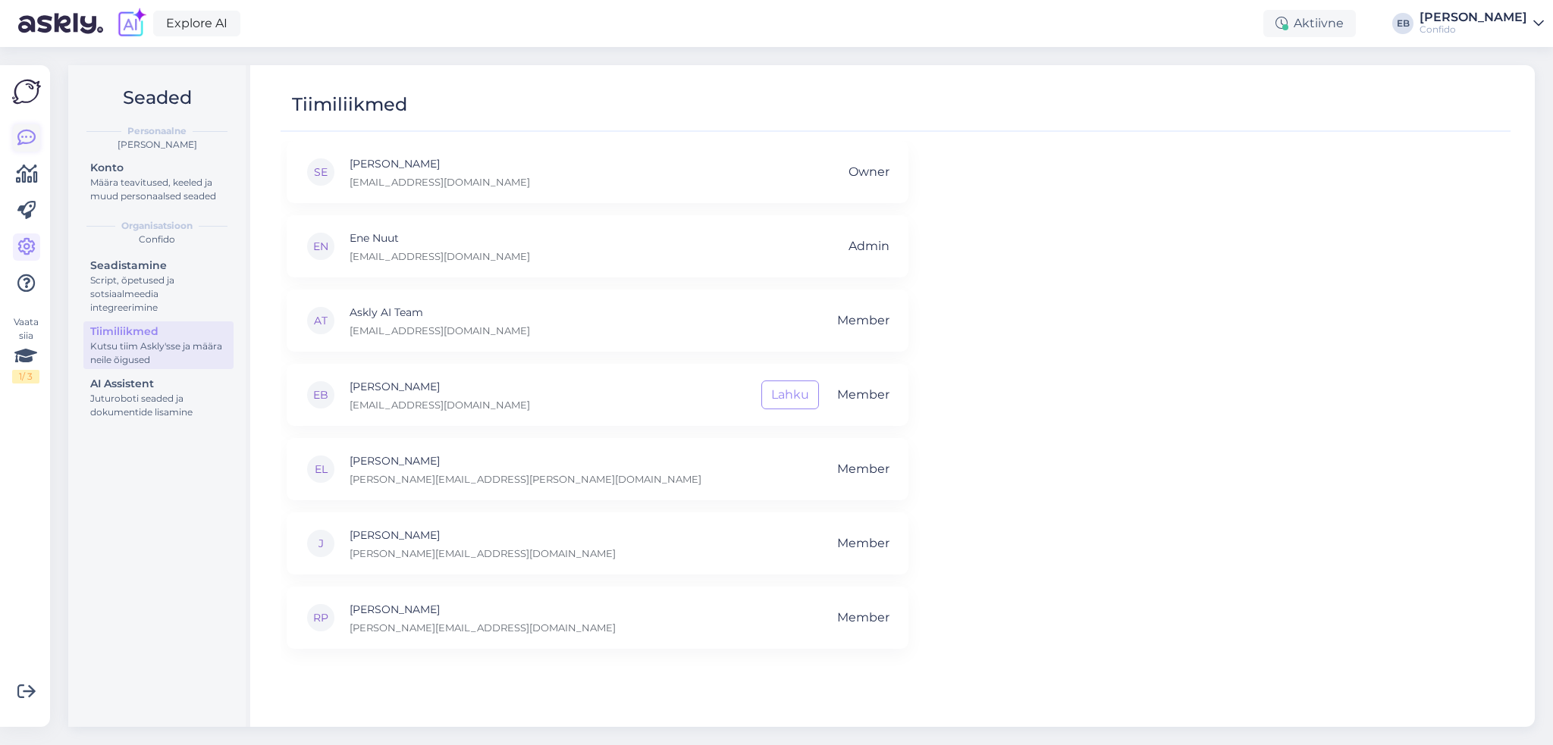
click at [30, 133] on icon at bounding box center [26, 138] width 18 height 18
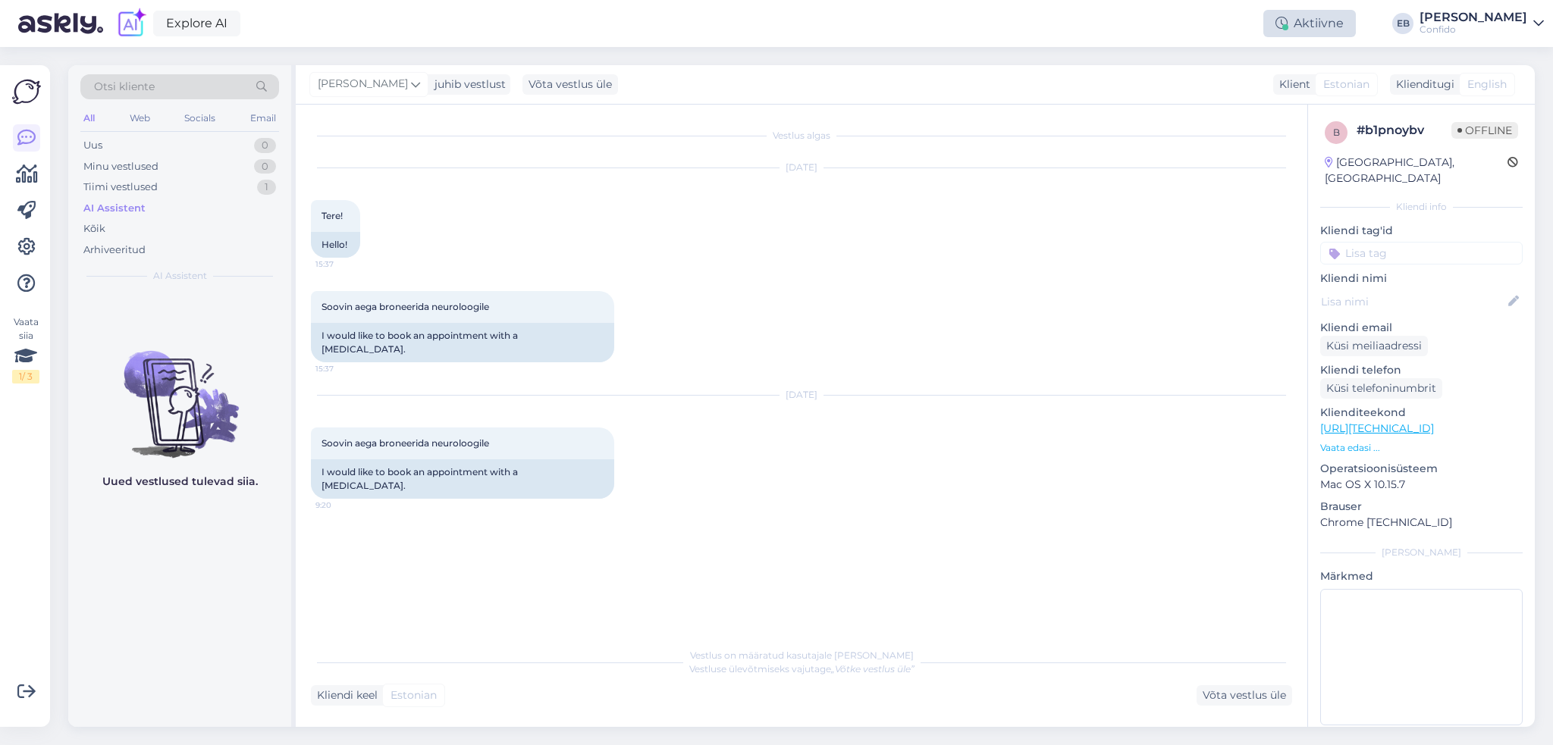
click at [1344, 24] on div "Aktiivne" at bounding box center [1309, 23] width 92 height 27
click at [1017, 13] on div "Explore AI Aktiivne Võta paus, Askly hoiab kliente [PERSON_NAME] 15 minutit 30 …" at bounding box center [776, 23] width 1553 height 47
click at [133, 182] on div "Tiimi vestlused" at bounding box center [120, 187] width 74 height 15
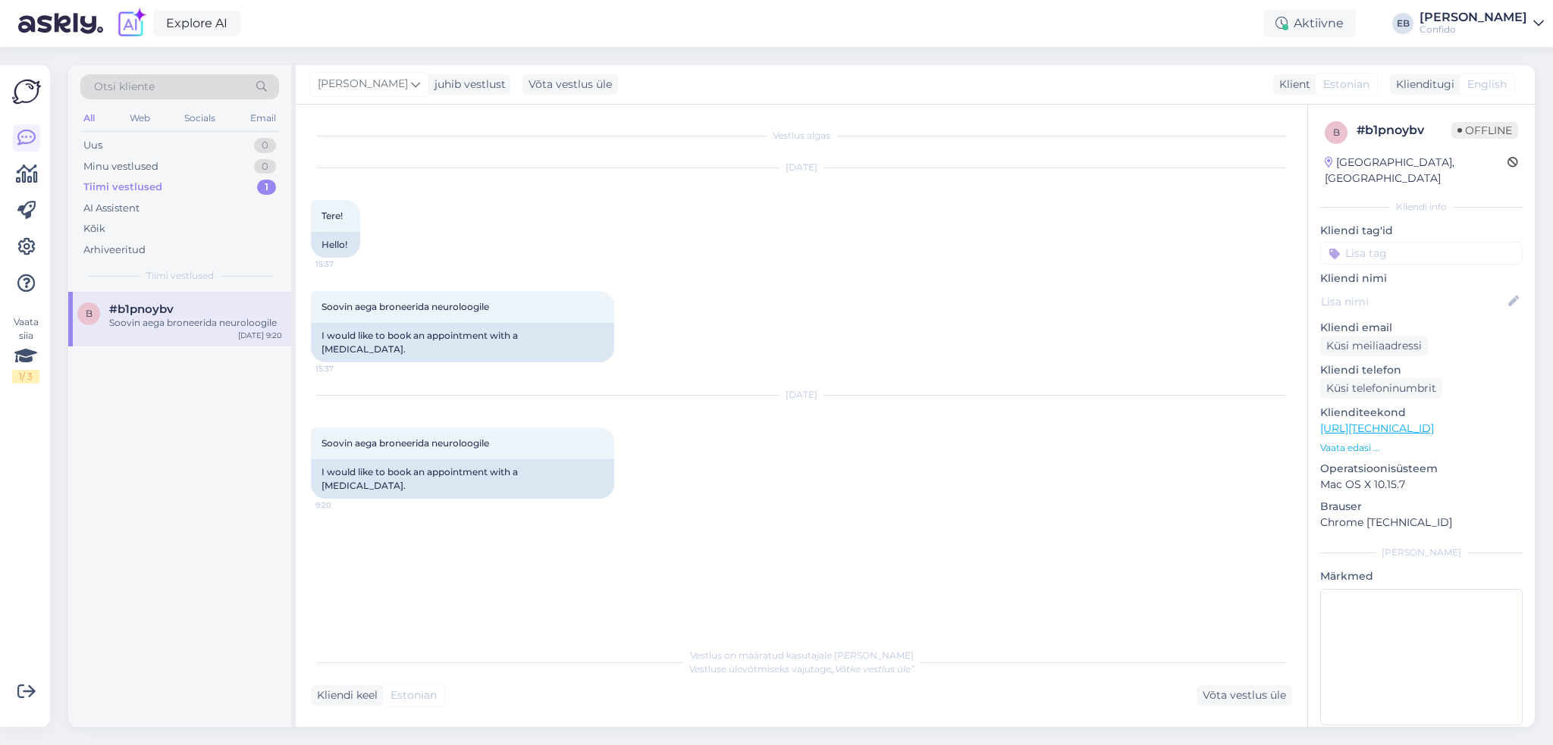
click at [572, 679] on div "Vestlus on määratud kasutajale [PERSON_NAME] Vestluse ülevõtmiseks vajutage „Võ…" at bounding box center [801, 673] width 981 height 66
click at [99, 148] on div "Uus" at bounding box center [92, 145] width 19 height 15
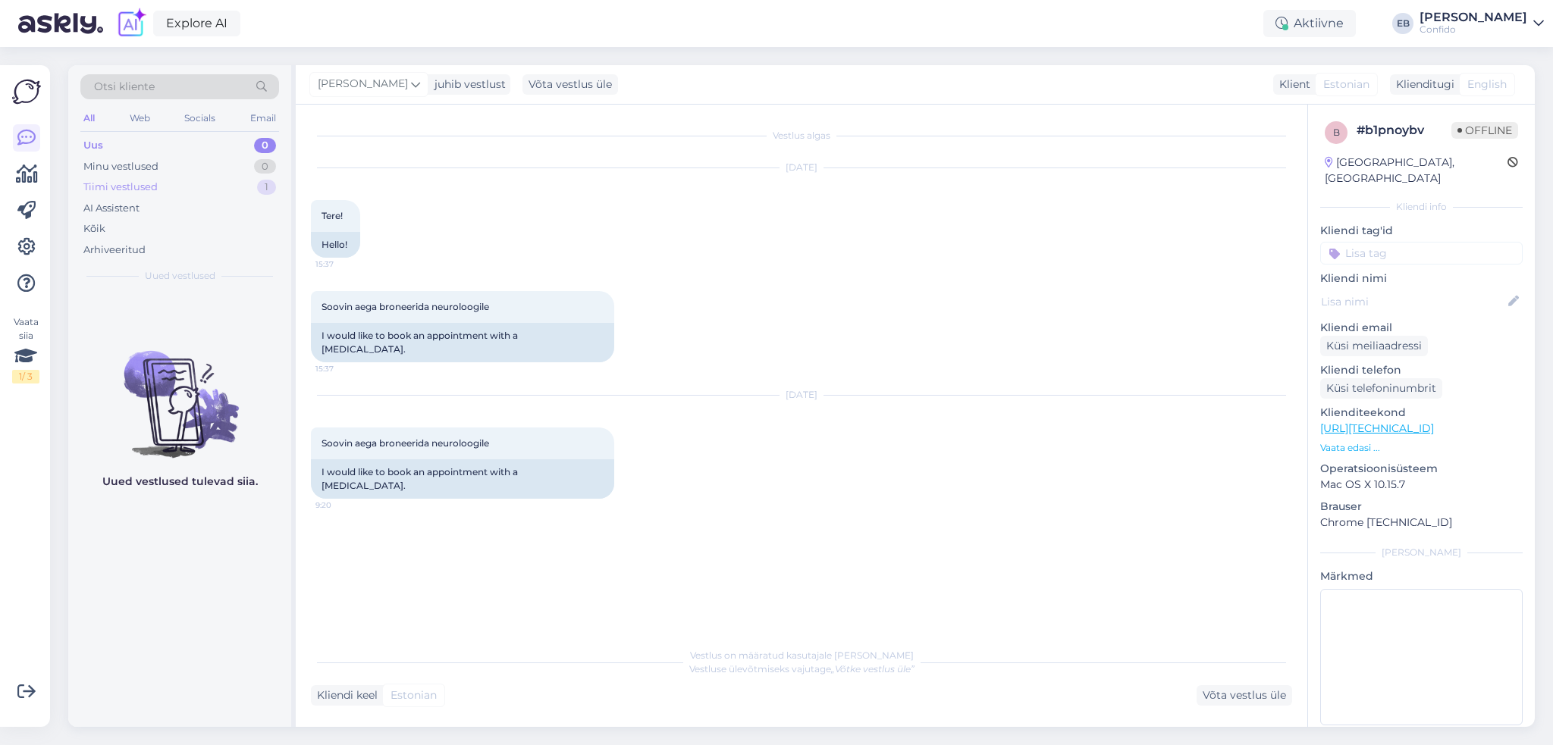
click at [121, 191] on div "Tiimi vestlused" at bounding box center [120, 187] width 74 height 15
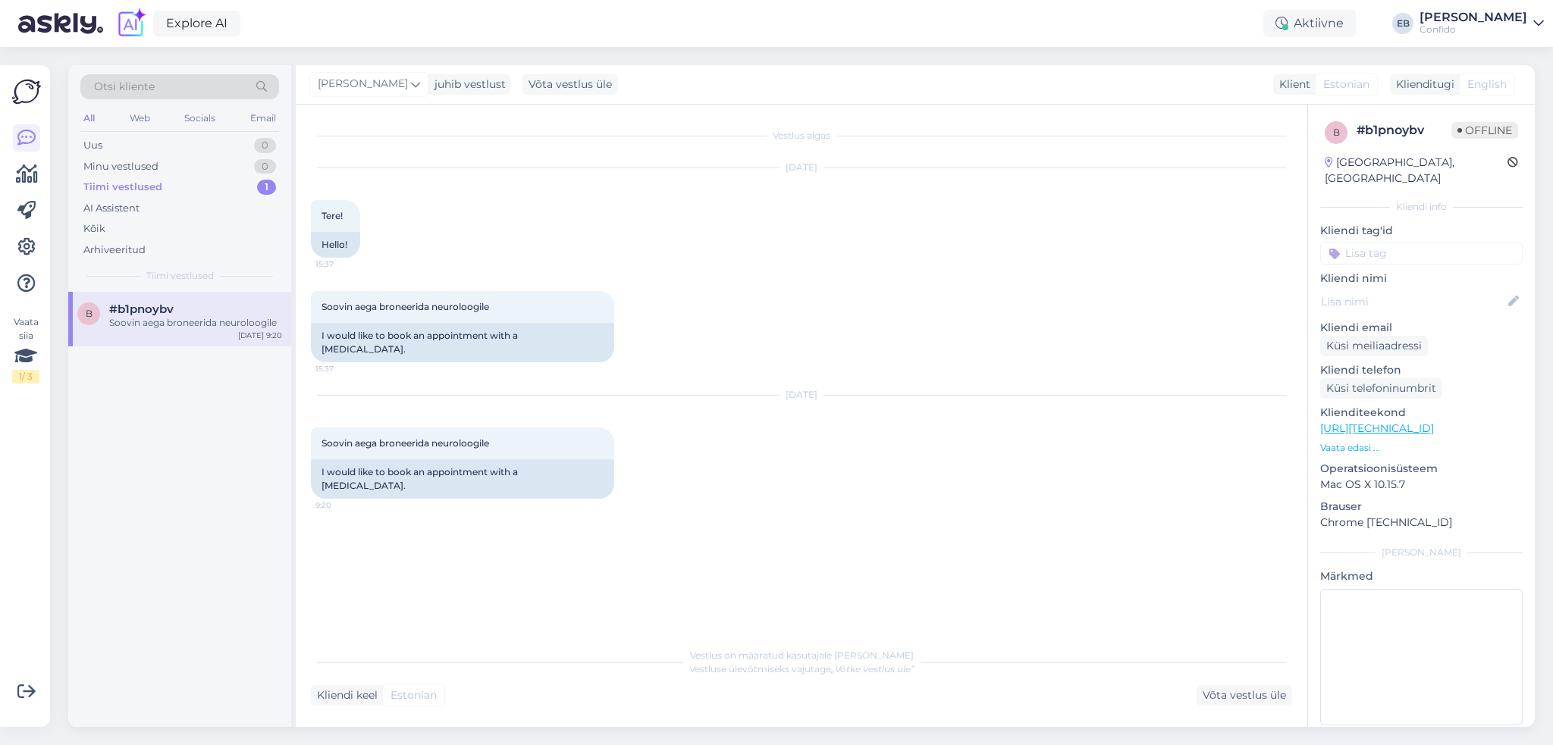
click at [143, 302] on span "#b1pnoybv" at bounding box center [141, 309] width 64 height 14
click at [22, 242] on icon at bounding box center [26, 247] width 18 height 18
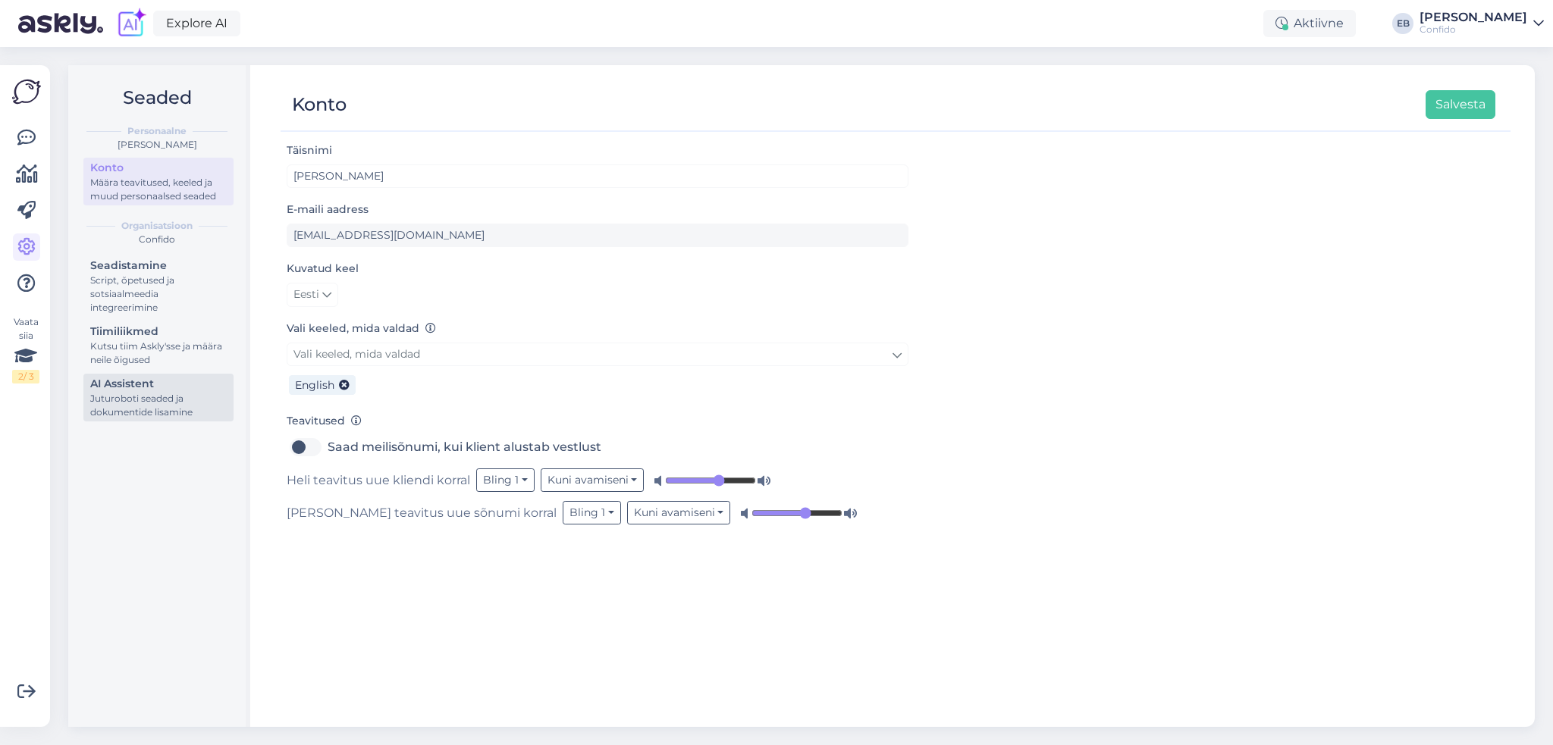
click at [133, 387] on div "AI Assistent" at bounding box center [158, 384] width 136 height 16
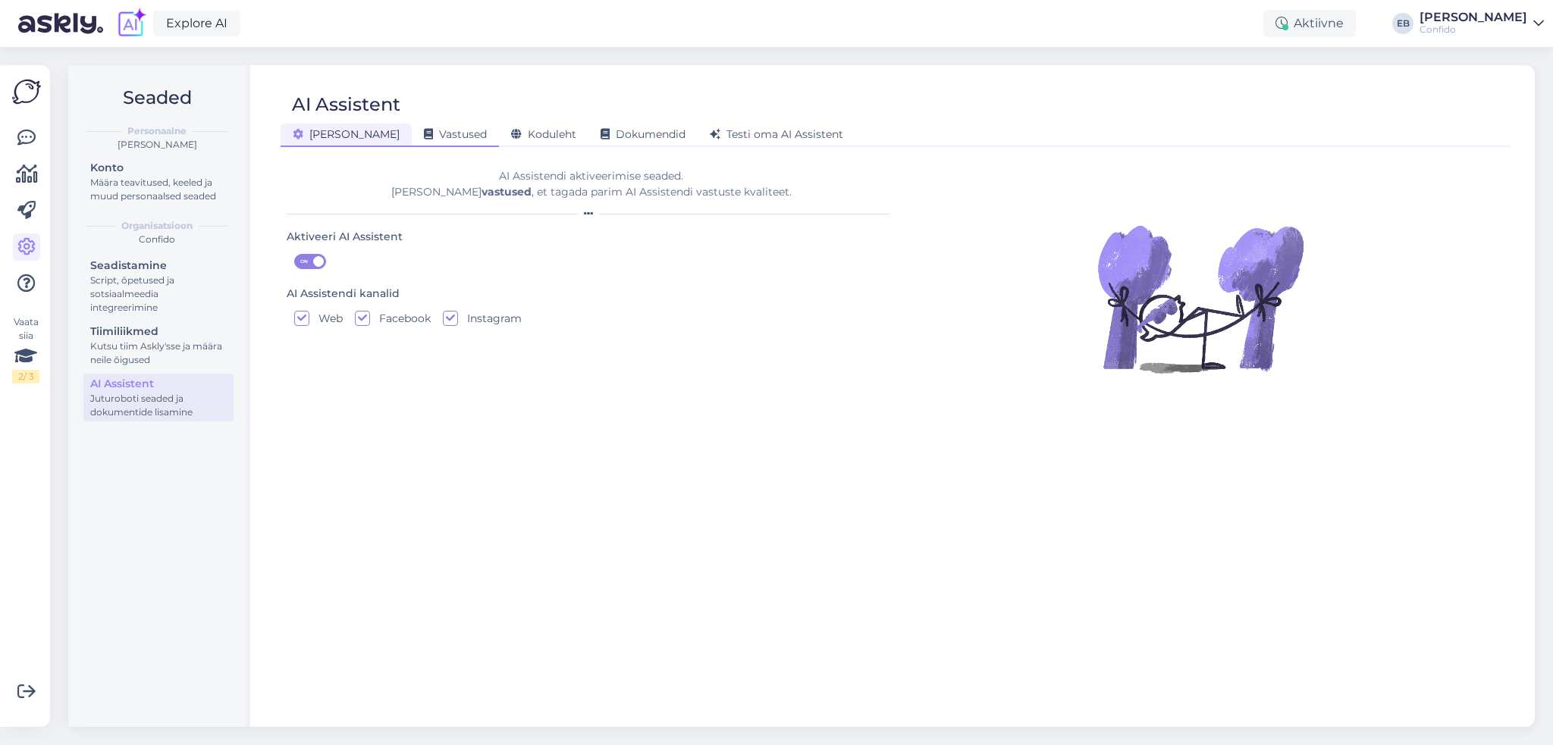
click at [424, 133] on span "Vastused" at bounding box center [455, 134] width 63 height 14
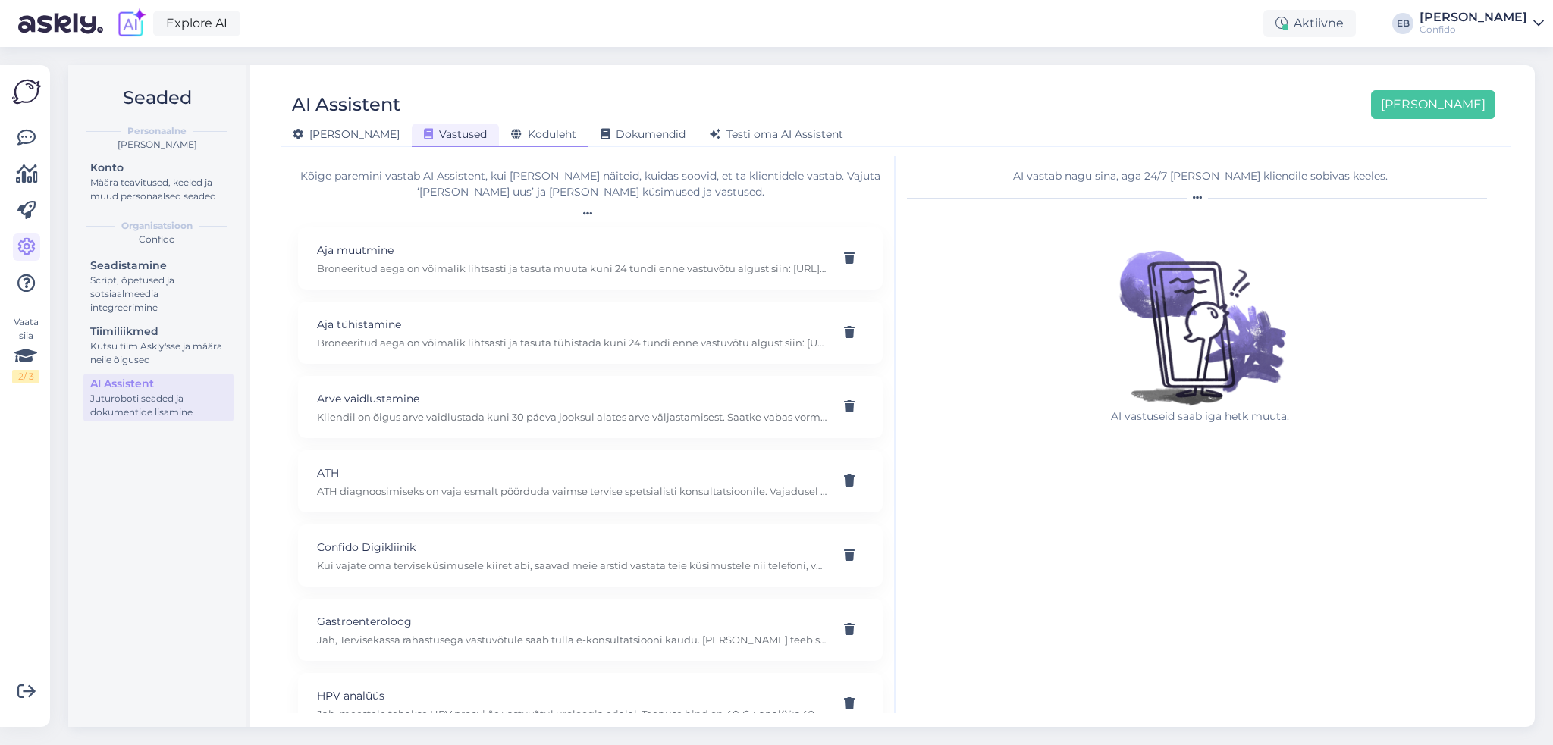
click at [516, 139] on span "Koduleht" at bounding box center [543, 134] width 65 height 14
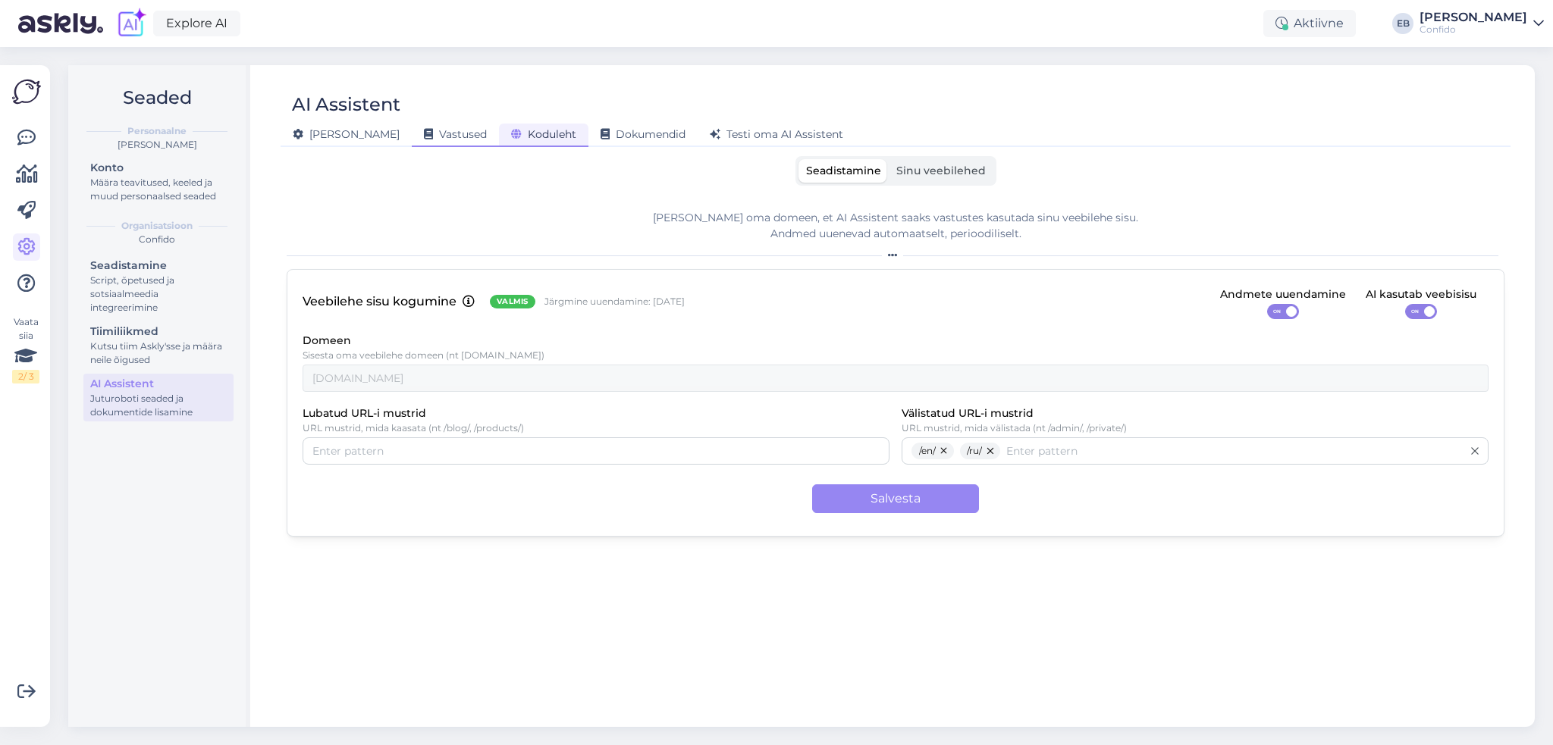
click at [424, 133] on span "Vastused" at bounding box center [455, 134] width 63 height 14
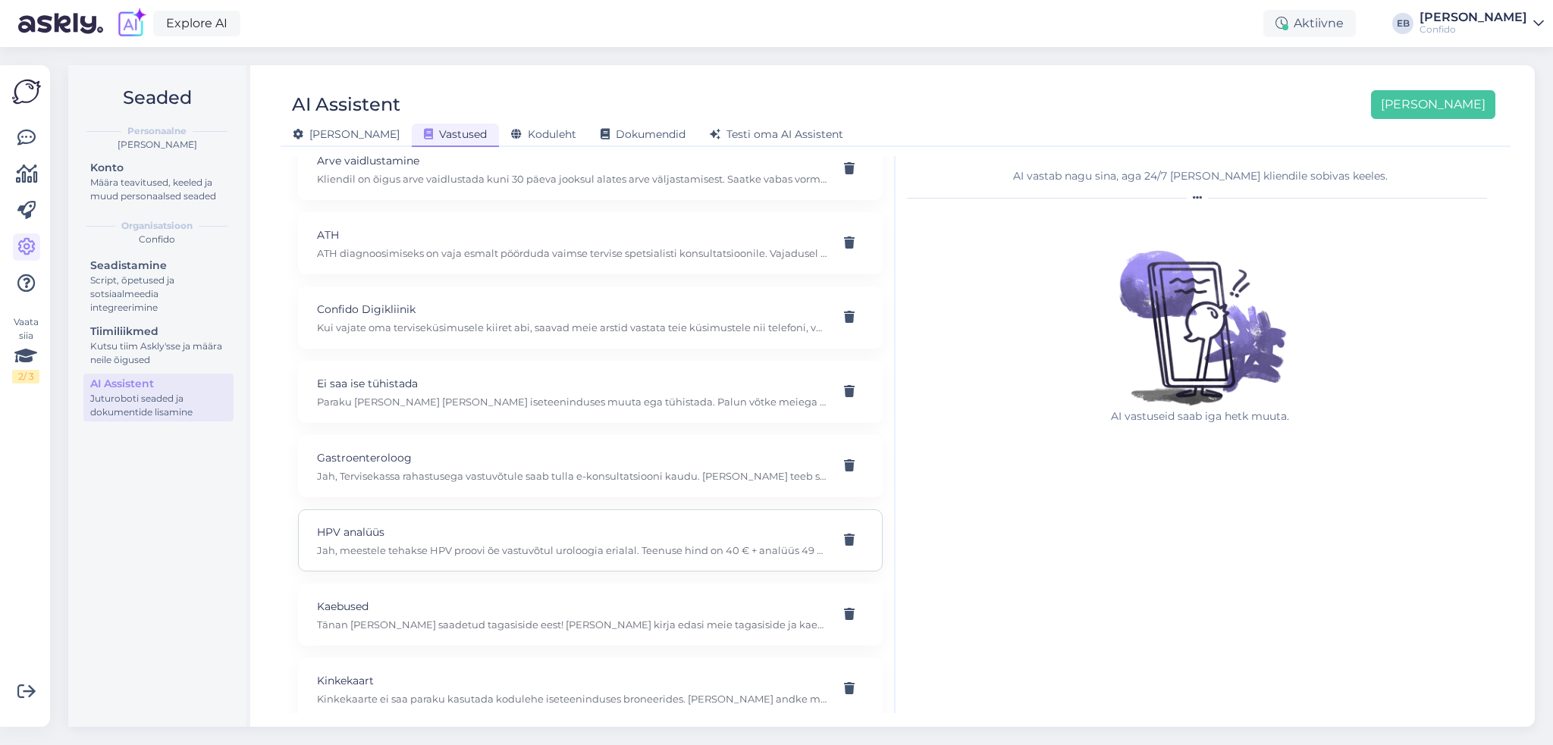
scroll to position [162, 0]
click at [469, 467] on div "Ei saa ise tühistada Paraku [PERSON_NAME] [PERSON_NAME] iseteeninduses muuta eg…" at bounding box center [572, 467] width 510 height 33
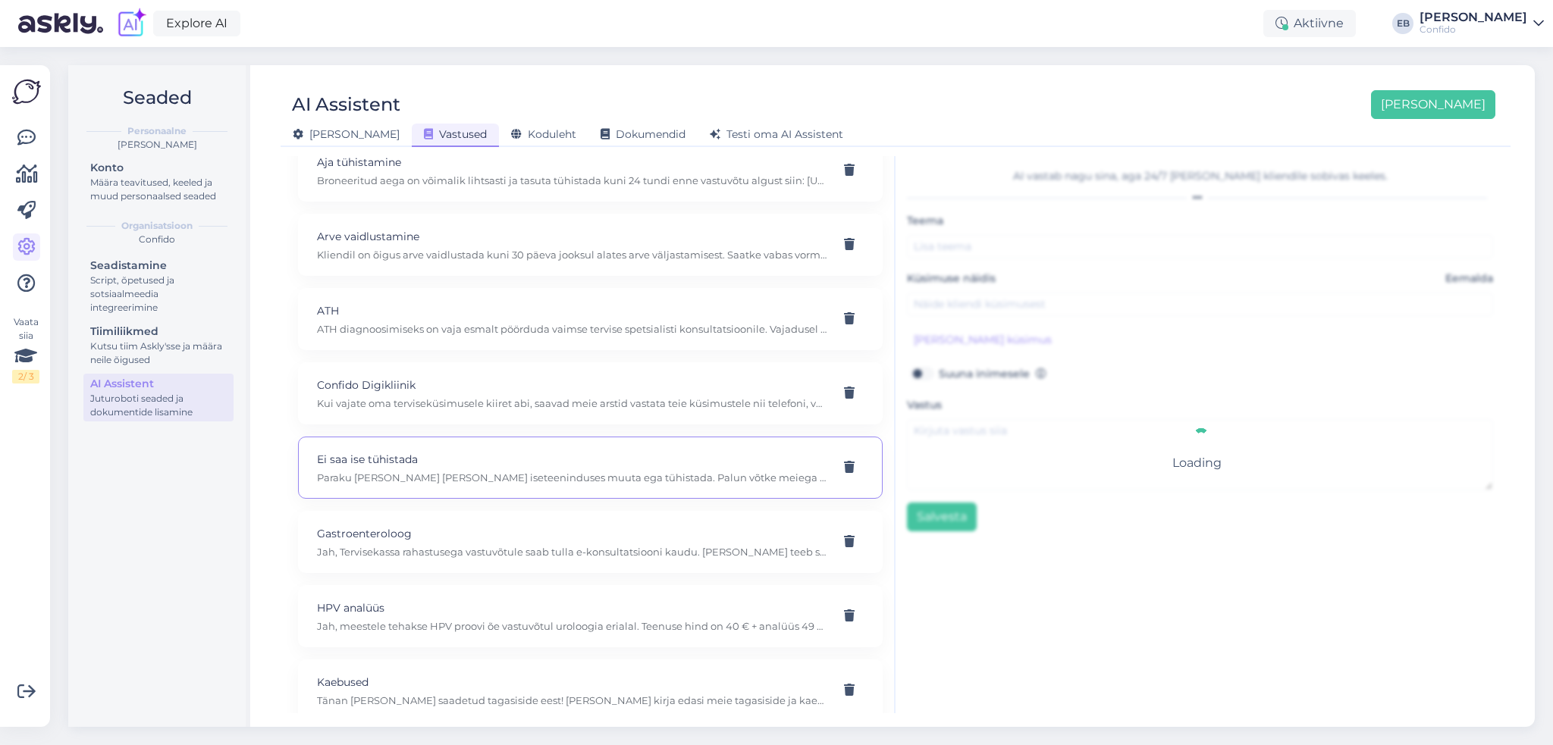
type input "Ei saa ise tühistada"
type input "Proovisin, aga ei saa ise aega tühistada"
type textarea "Paraku [PERSON_NAME] [PERSON_NAME] iseteeninduses muuta ega tühistada. Palun võ…"
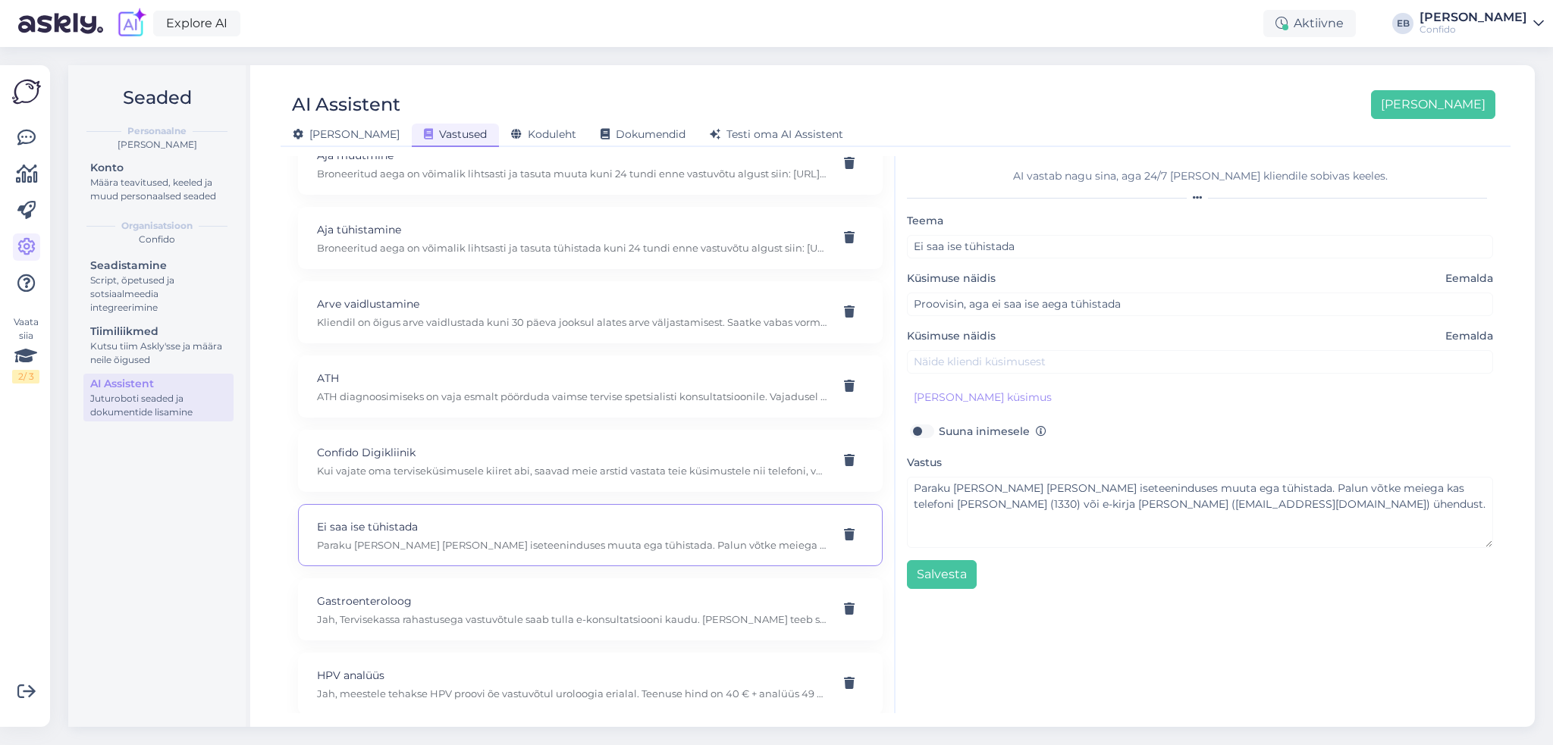
scroll to position [0, 0]
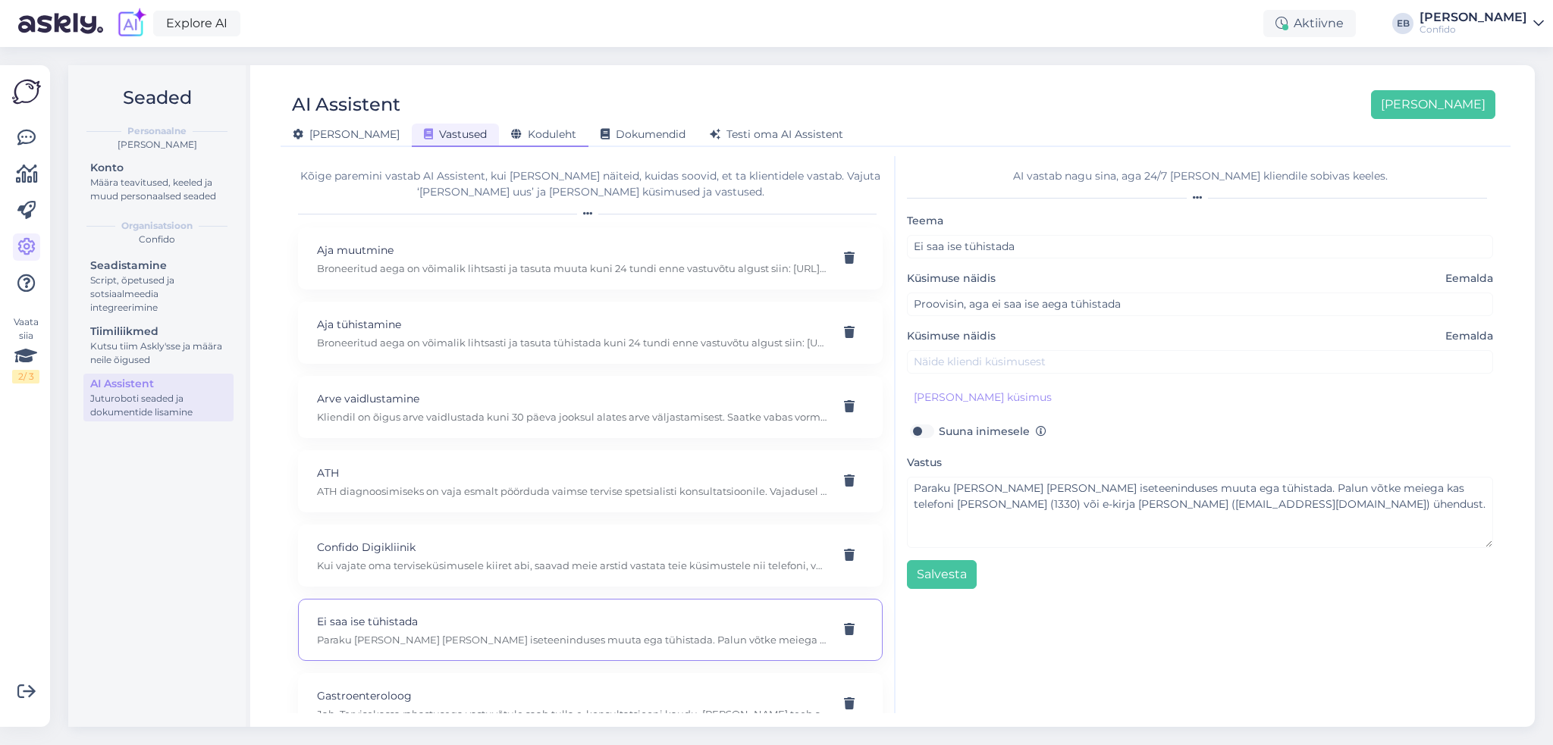
click at [499, 127] on div "Koduleht" at bounding box center [543, 136] width 89 height 24
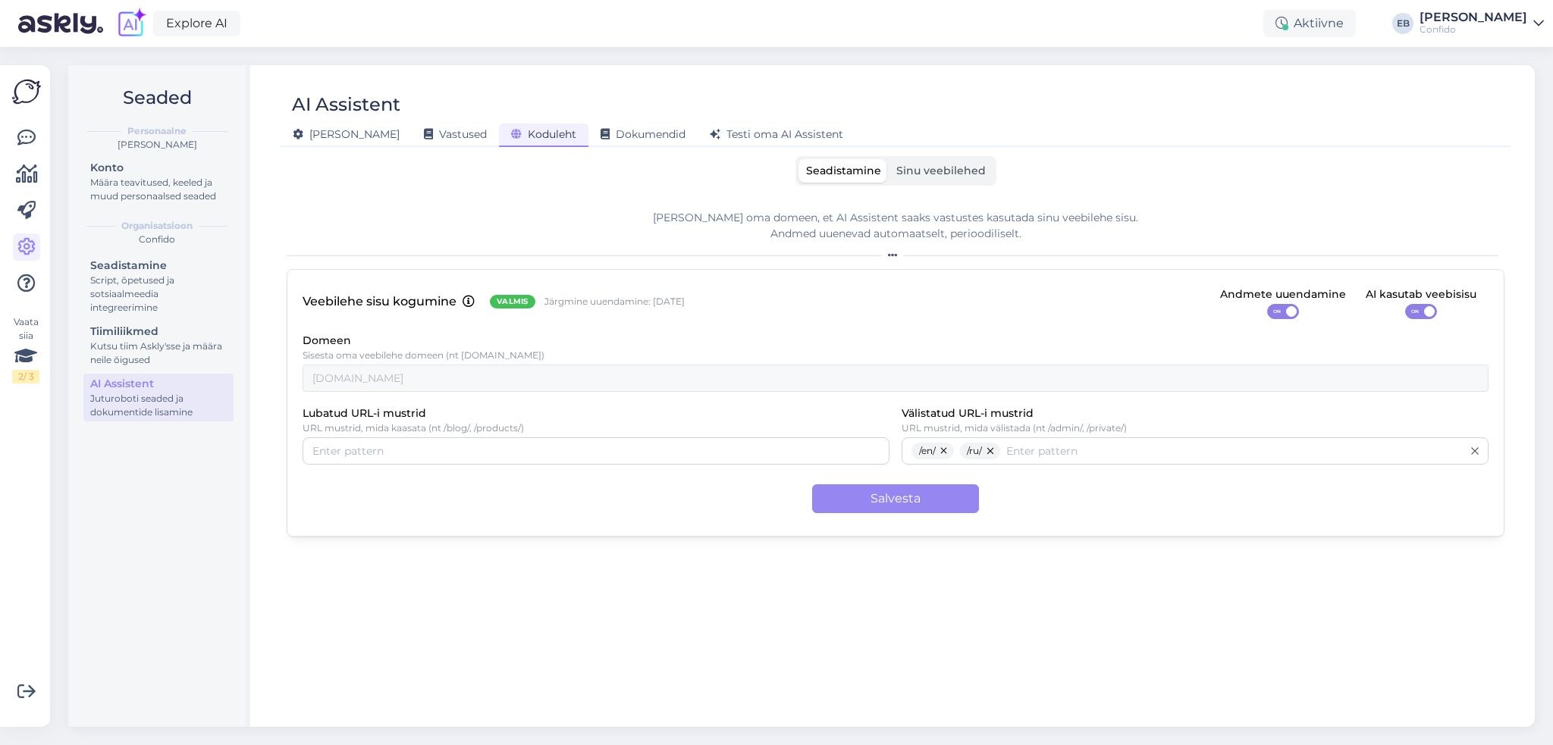
click at [933, 171] on span "Sinu veebilehed" at bounding box center [940, 171] width 89 height 14
click at [889, 159] on input "Sinu veebilehed" at bounding box center [889, 159] width 0 height 0
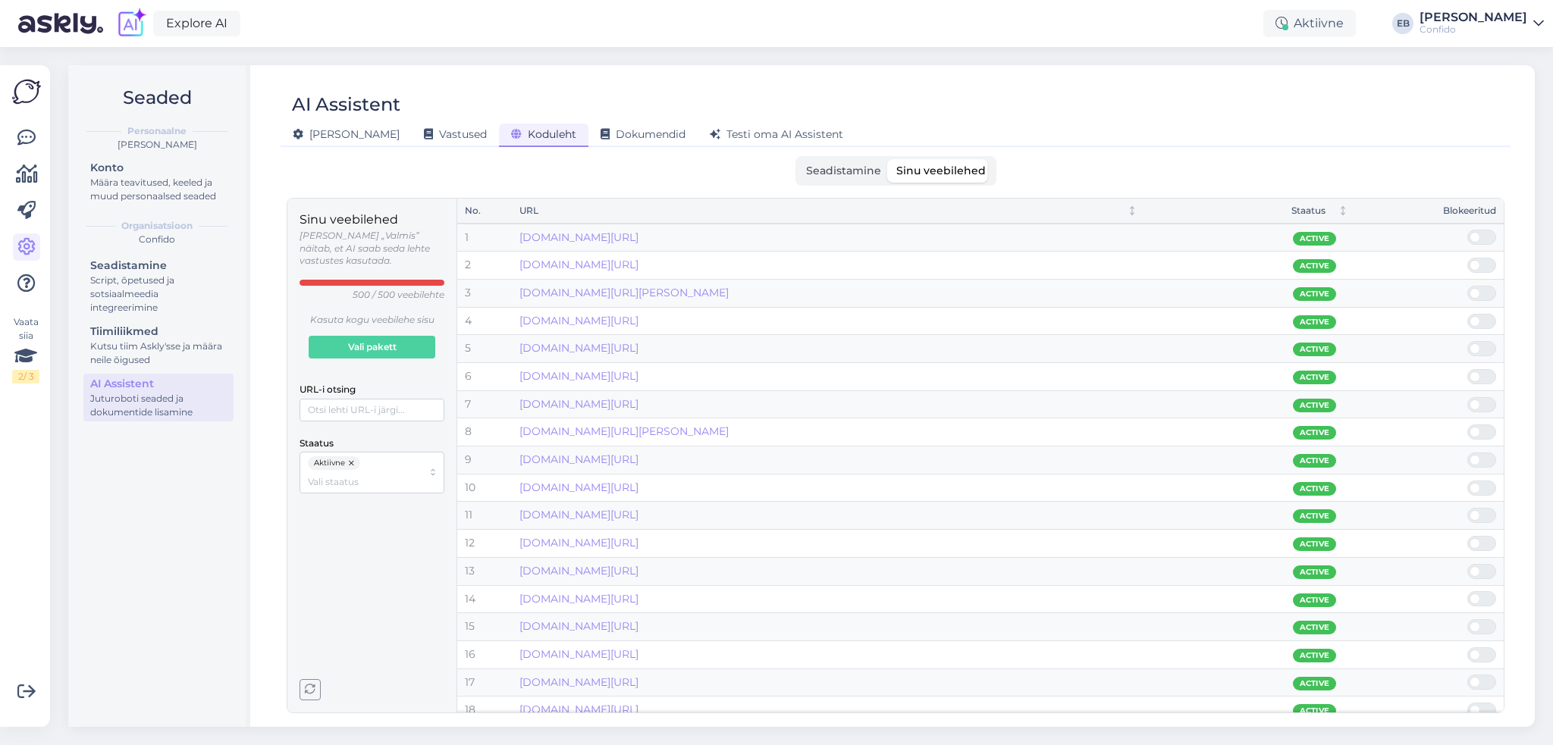
click at [1175, 91] on div "AI Assistent" at bounding box center [888, 104] width 1215 height 29
click at [1535, 22] on icon at bounding box center [1538, 23] width 11 height 12
